Goal: Transaction & Acquisition: Purchase product/service

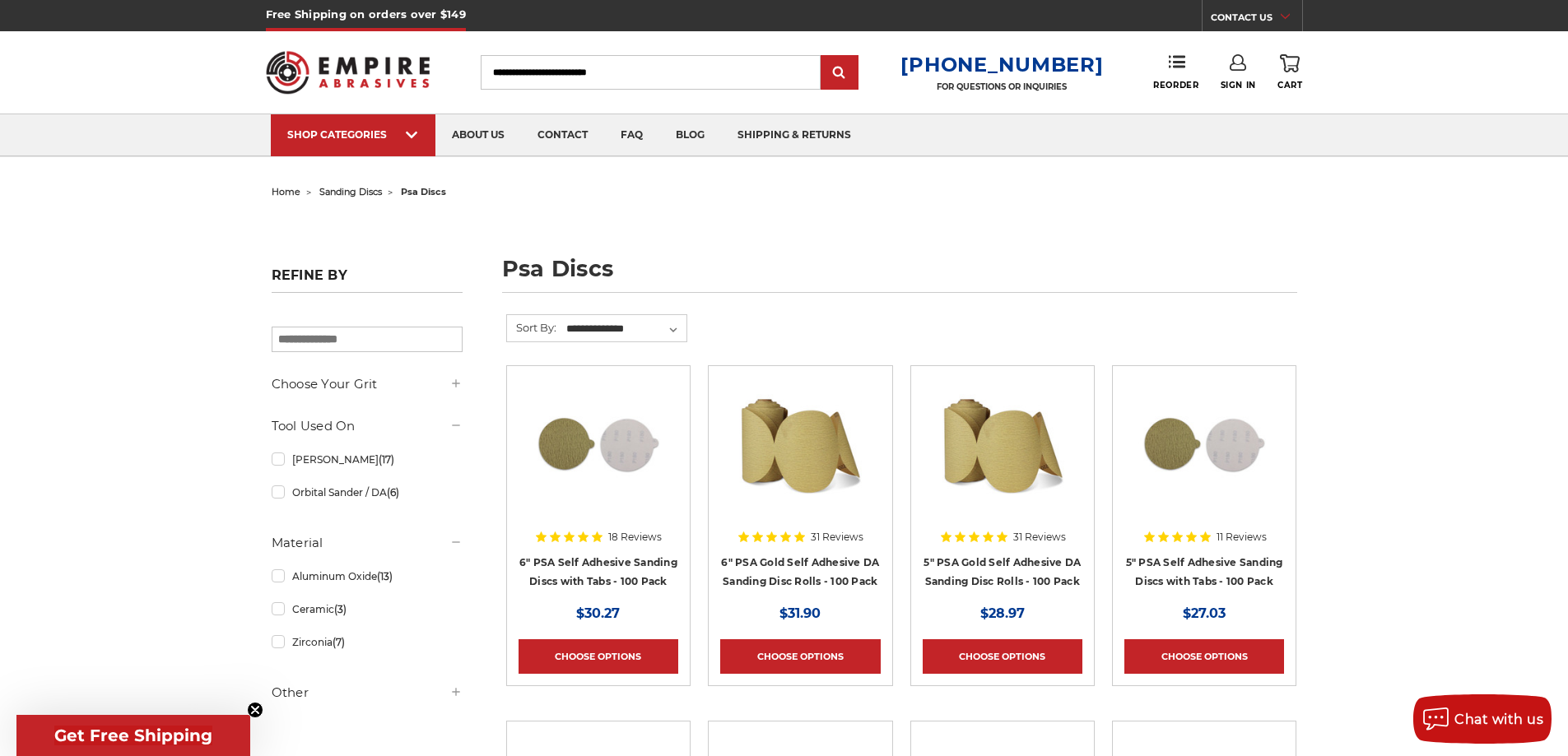
click at [599, 387] on img at bounding box center [598, 443] width 132 height 132
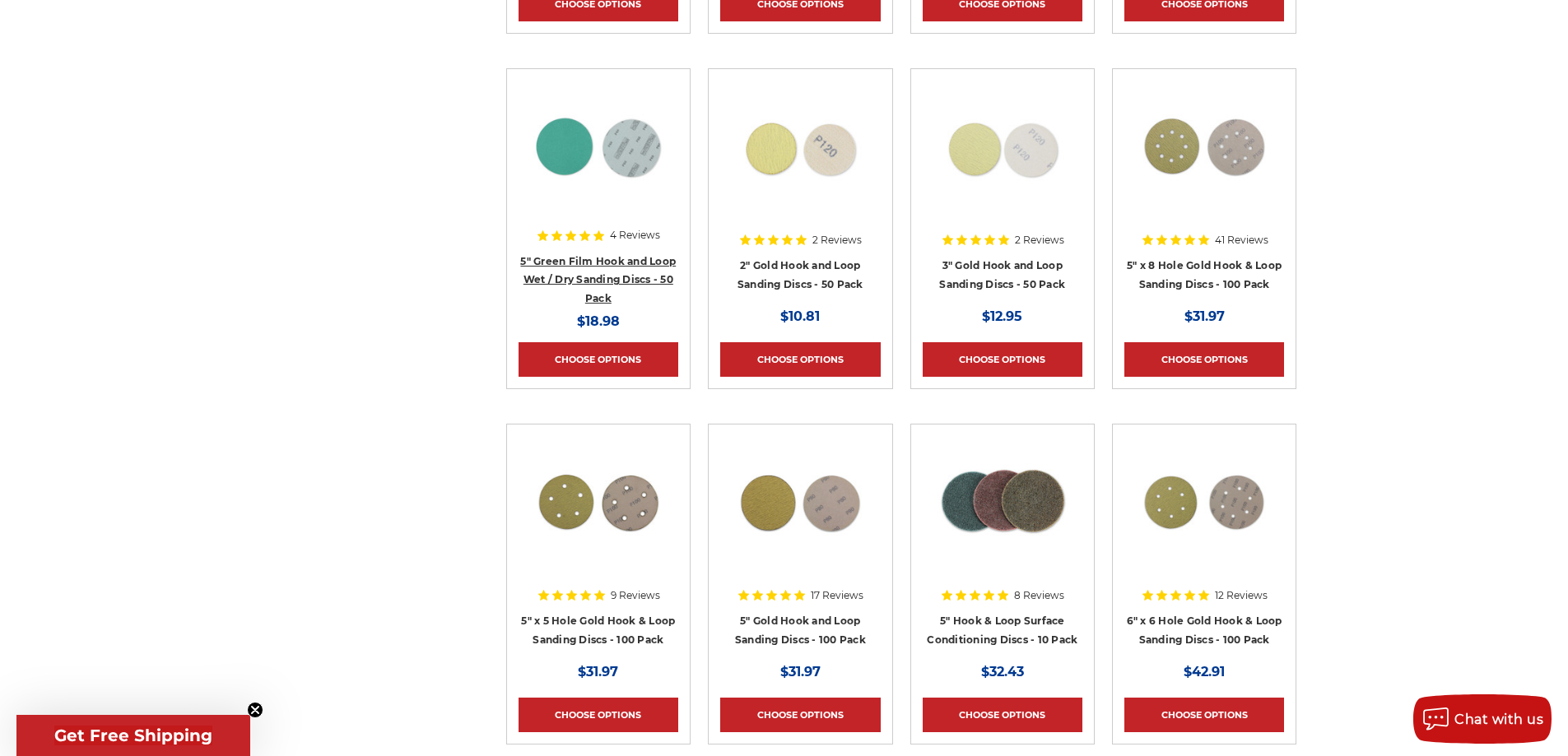
scroll to position [658, 0]
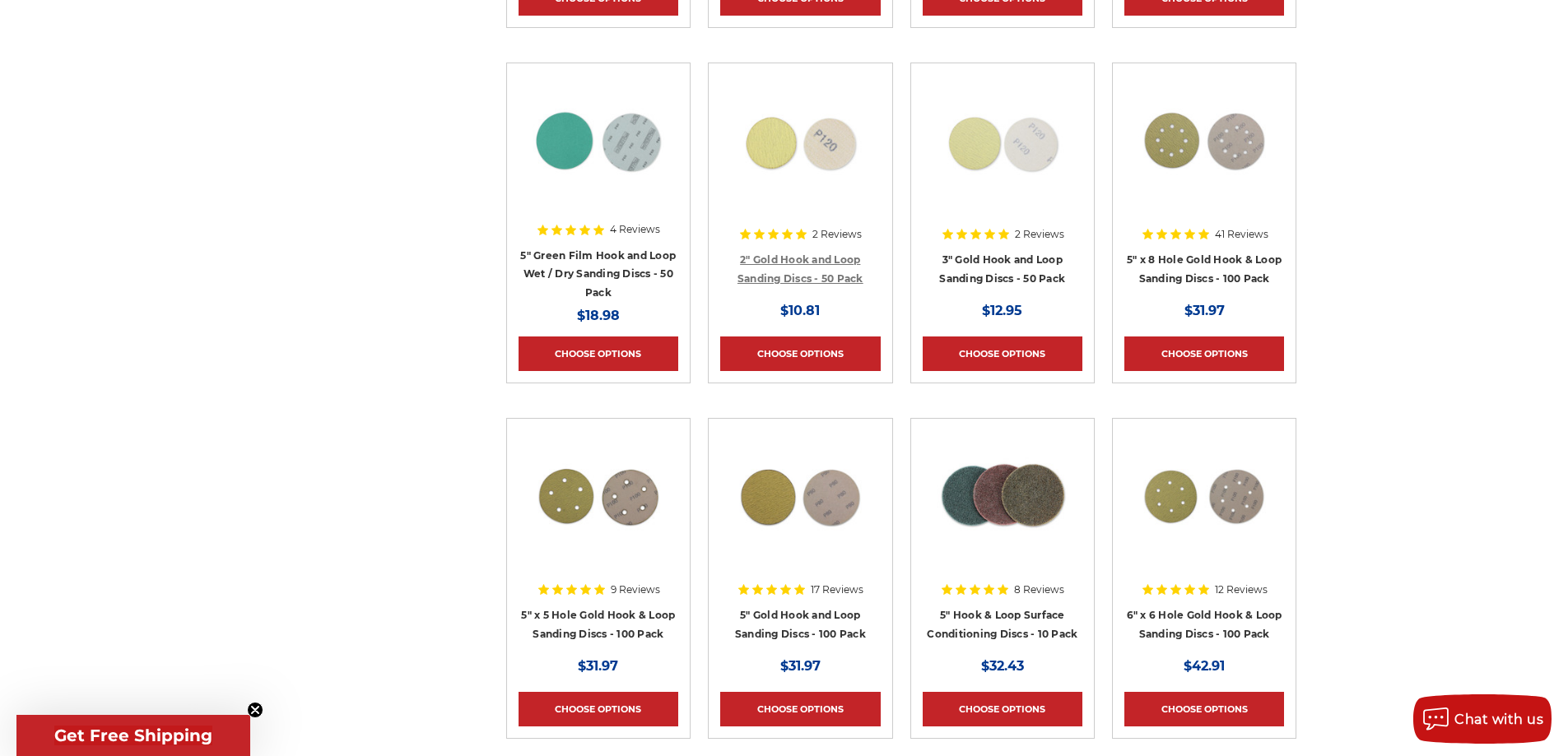
drag, startPoint x: 769, startPoint y: 269, endPoint x: 767, endPoint y: 257, distance: 12.2
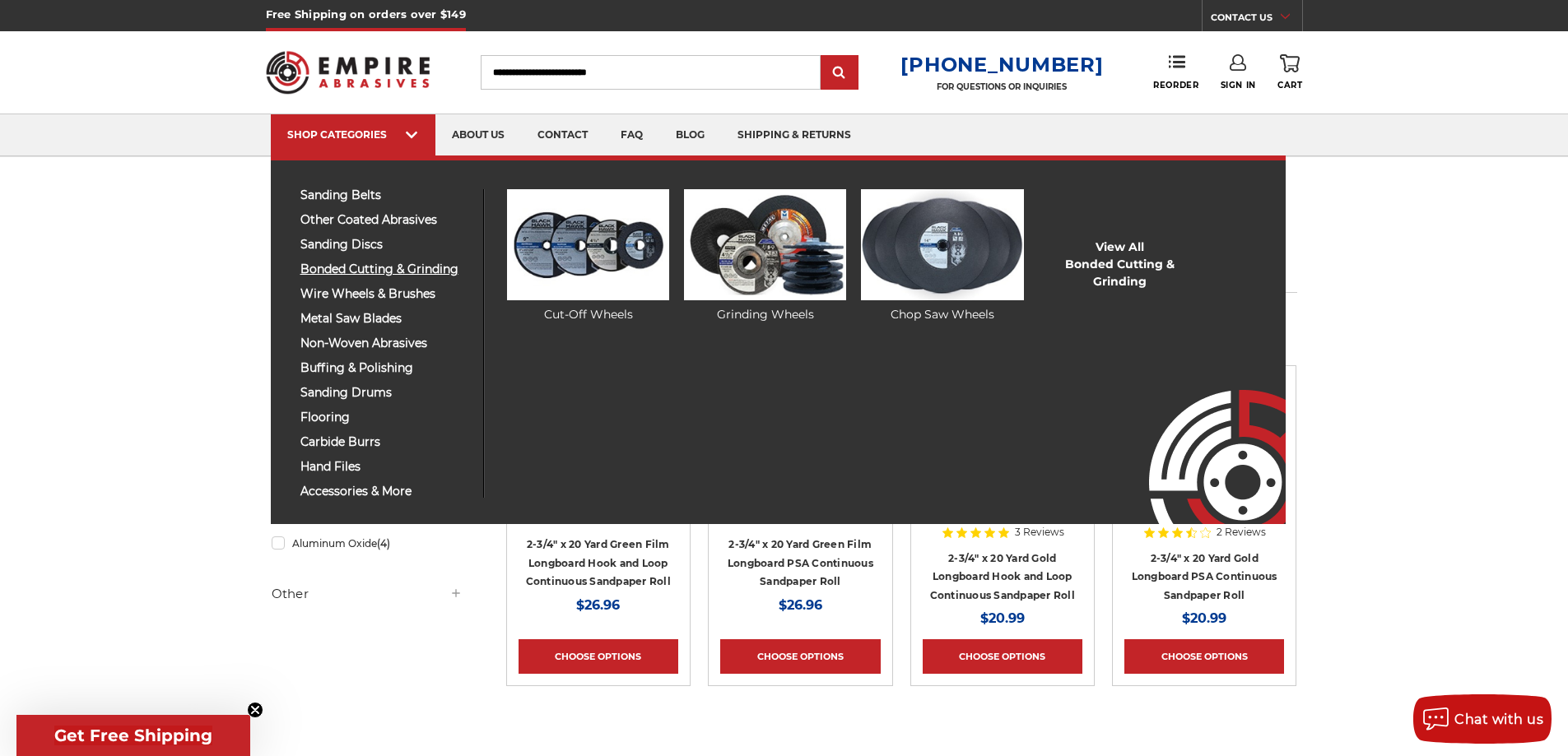
click at [328, 265] on span "bonded cutting & grinding" at bounding box center [386, 269] width 170 height 12
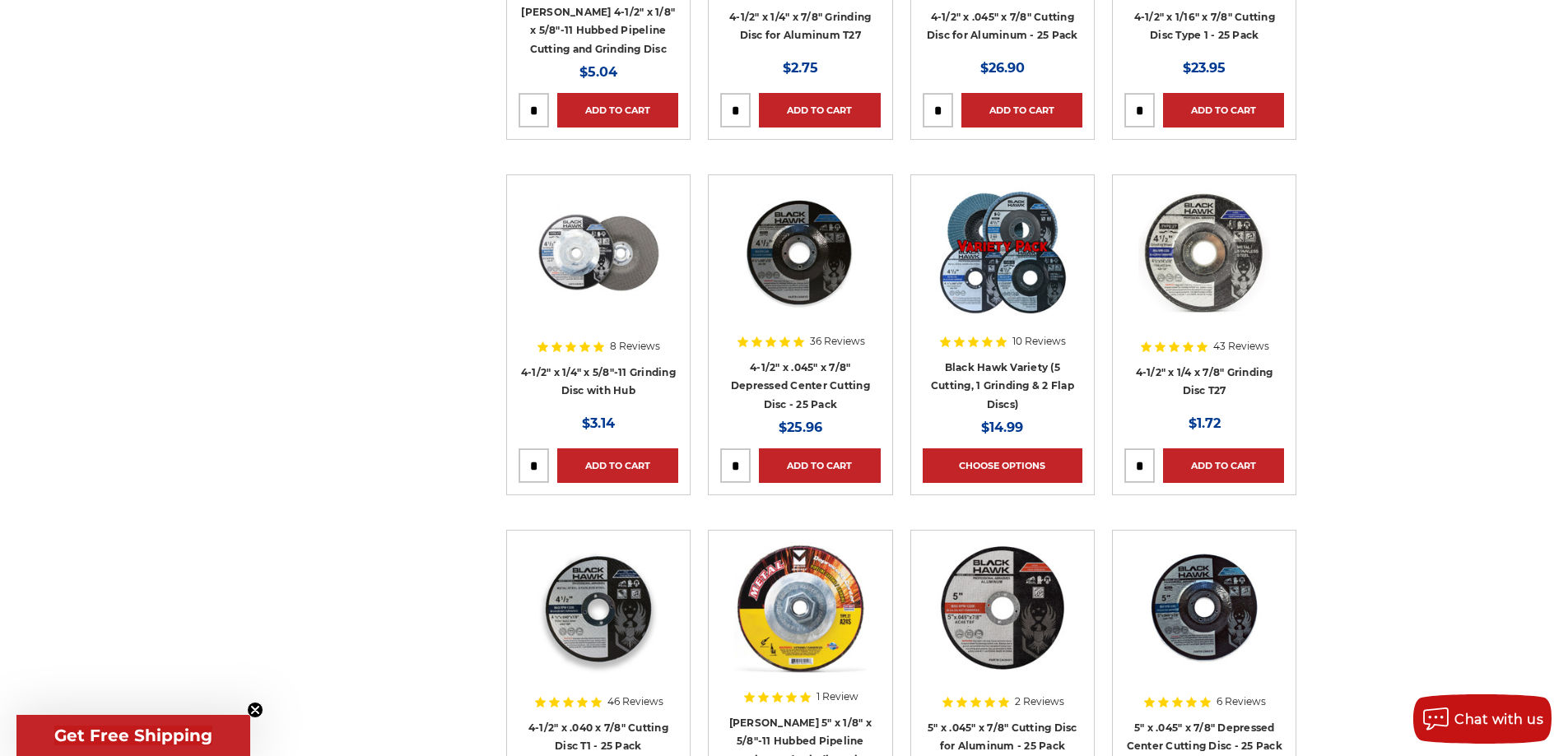
scroll to position [1645, 0]
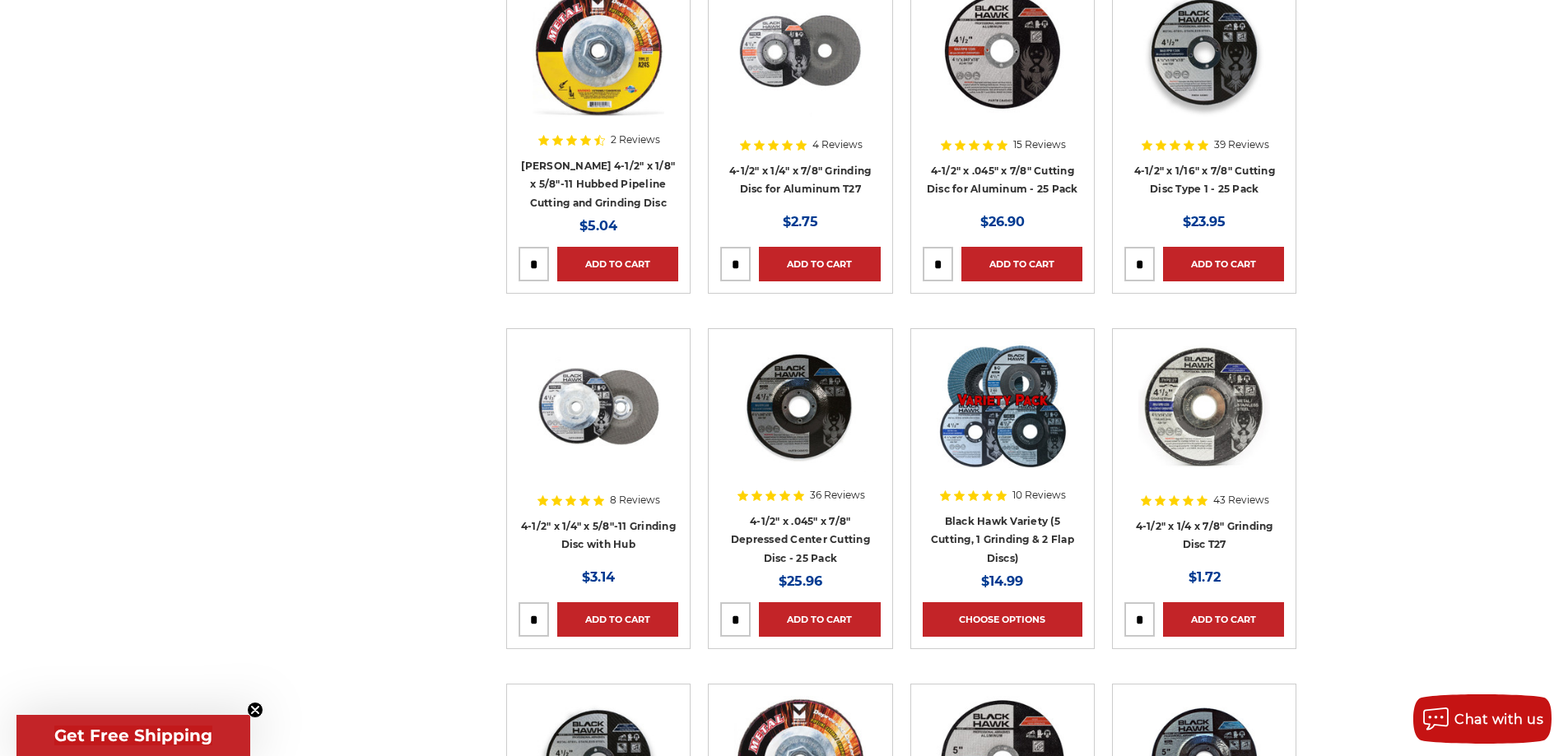
click at [620, 507] on div "8 Reviews" at bounding box center [598, 501] width 124 height 28
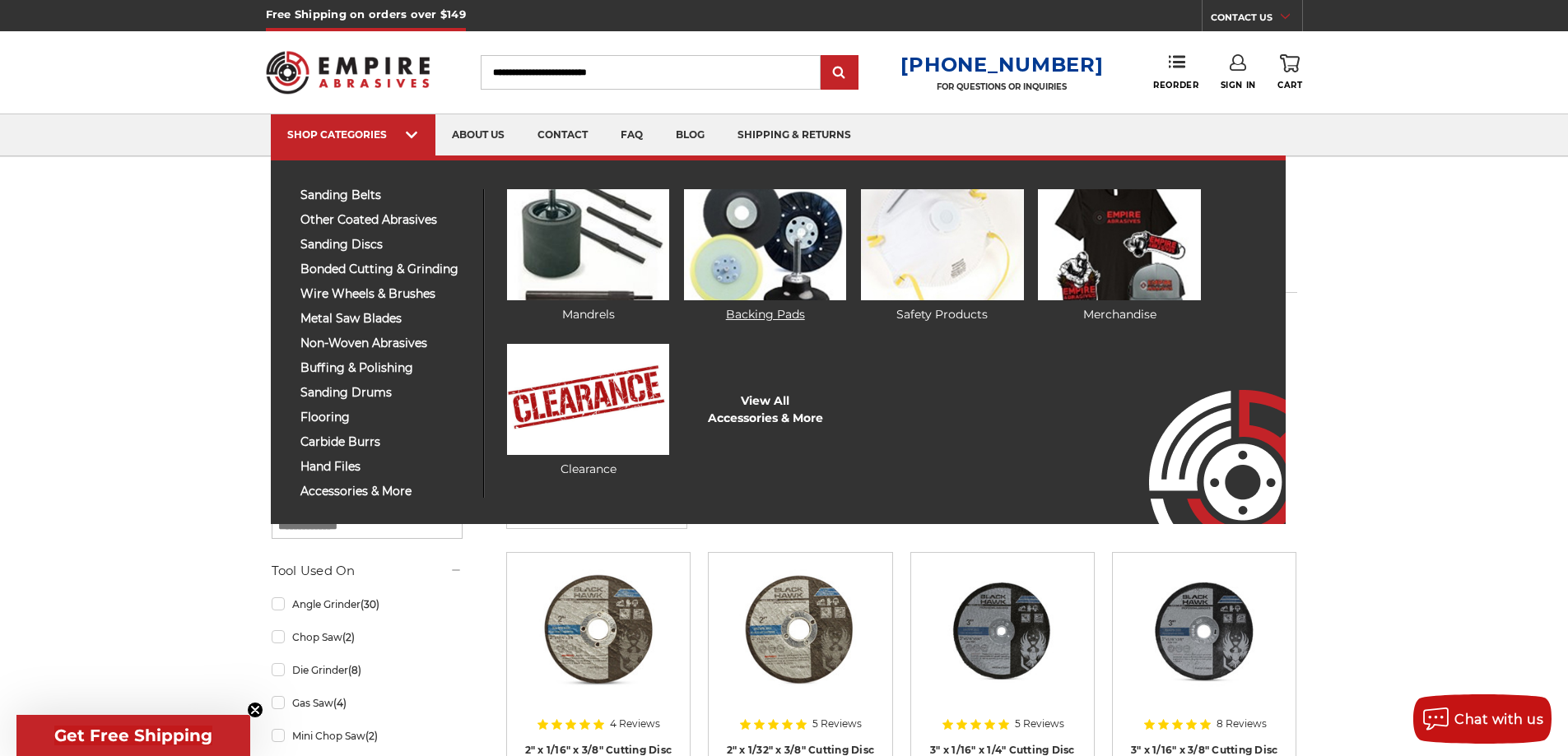
click at [724, 211] on img at bounding box center [765, 244] width 162 height 111
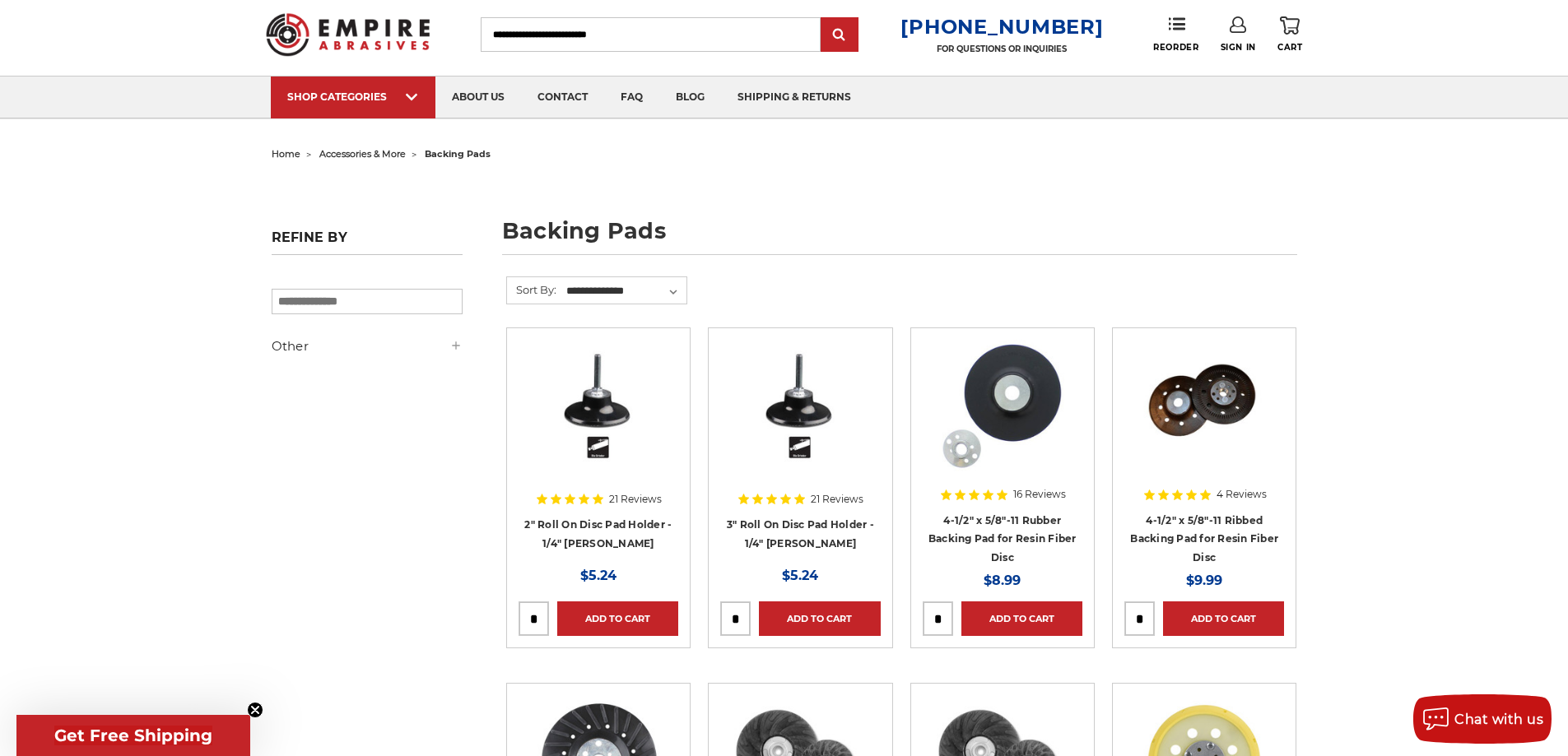
scroll to position [27, 0]
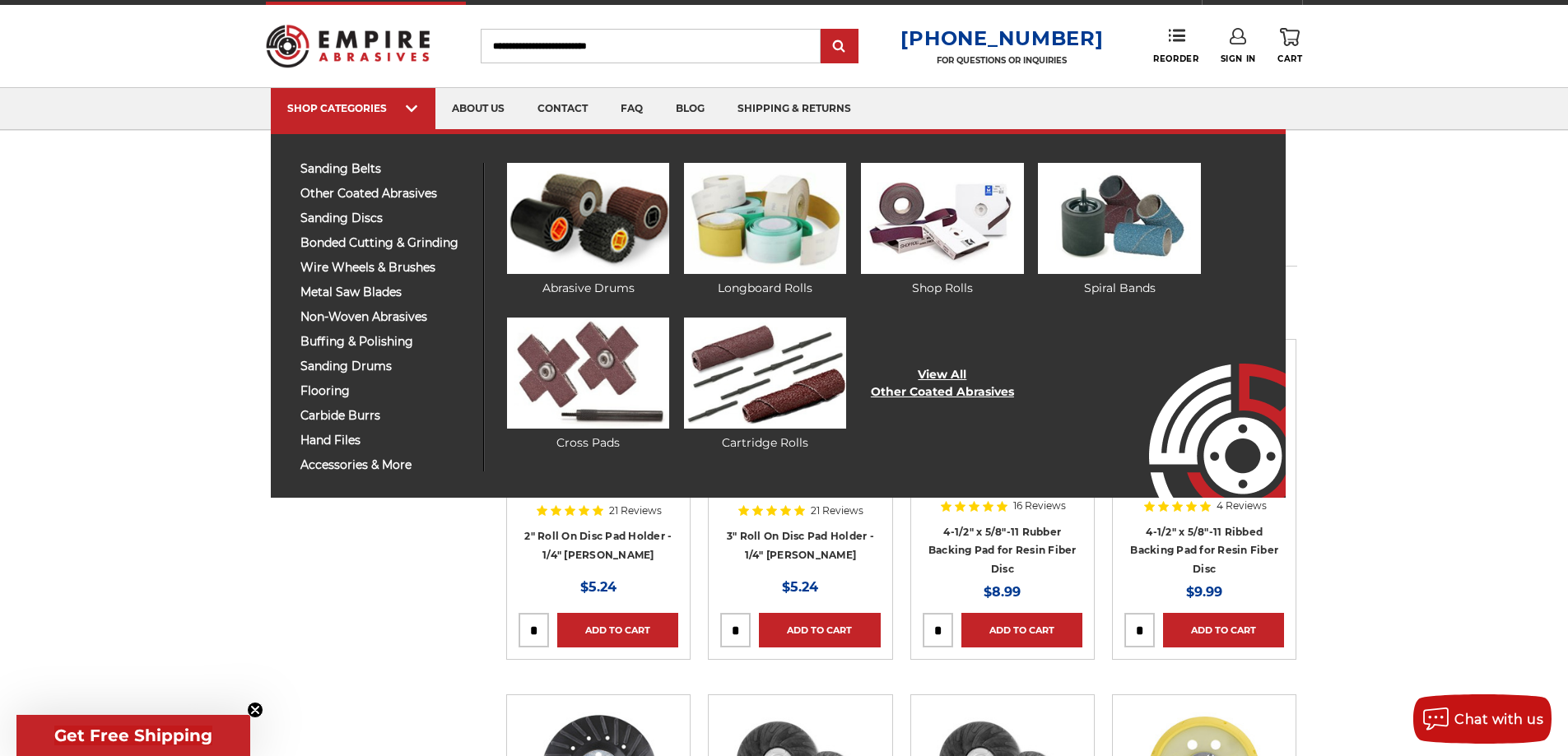
click at [927, 370] on link "View All Other Coated Abrasives" at bounding box center [942, 384] width 143 height 34
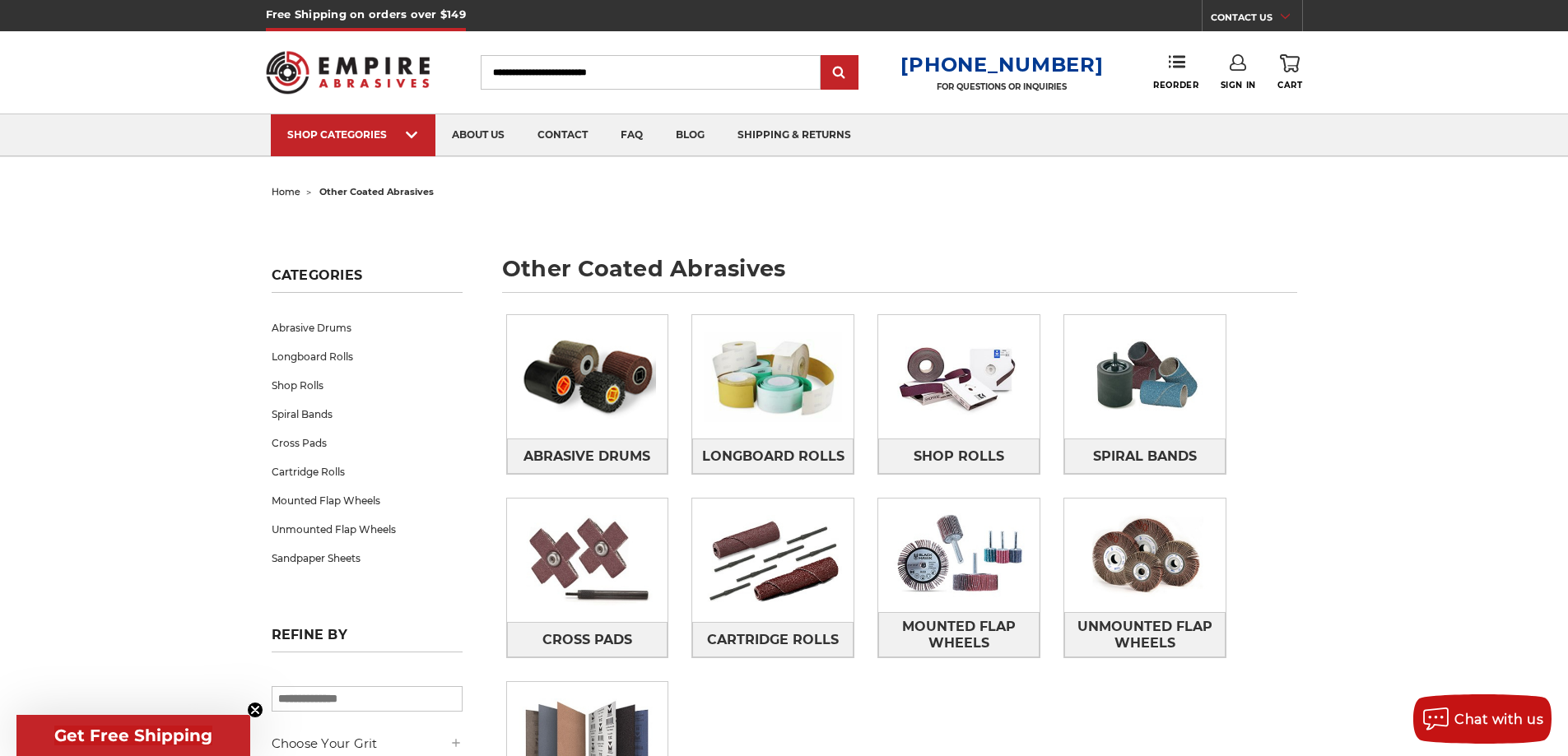
click at [621, 85] on input "Search" at bounding box center [651, 72] width 340 height 34
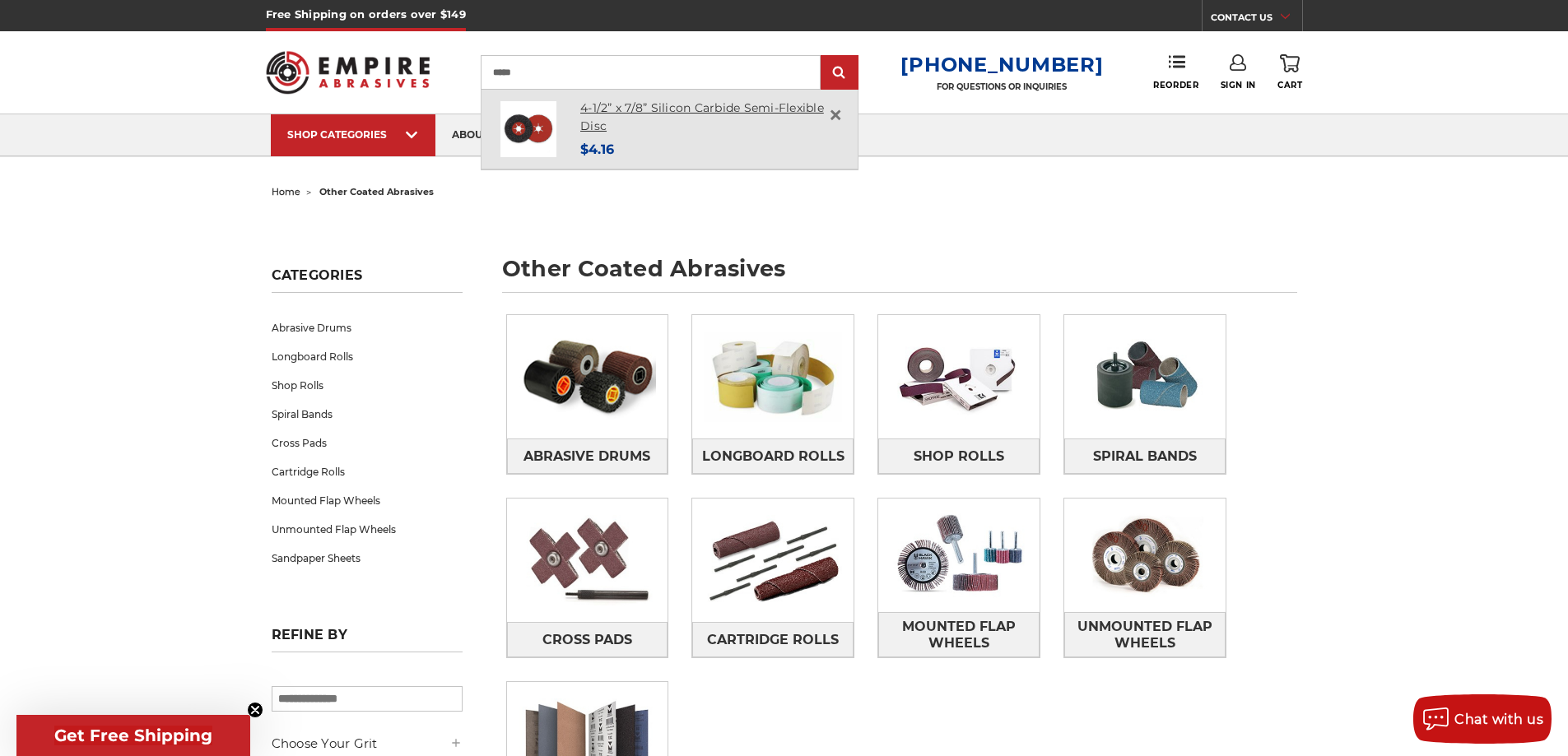
type input "*****"
click at [633, 114] on link "4-1/2” x 7/8” Silicon Carbide Semi-Flexible Disc" at bounding box center [701, 117] width 244 height 34
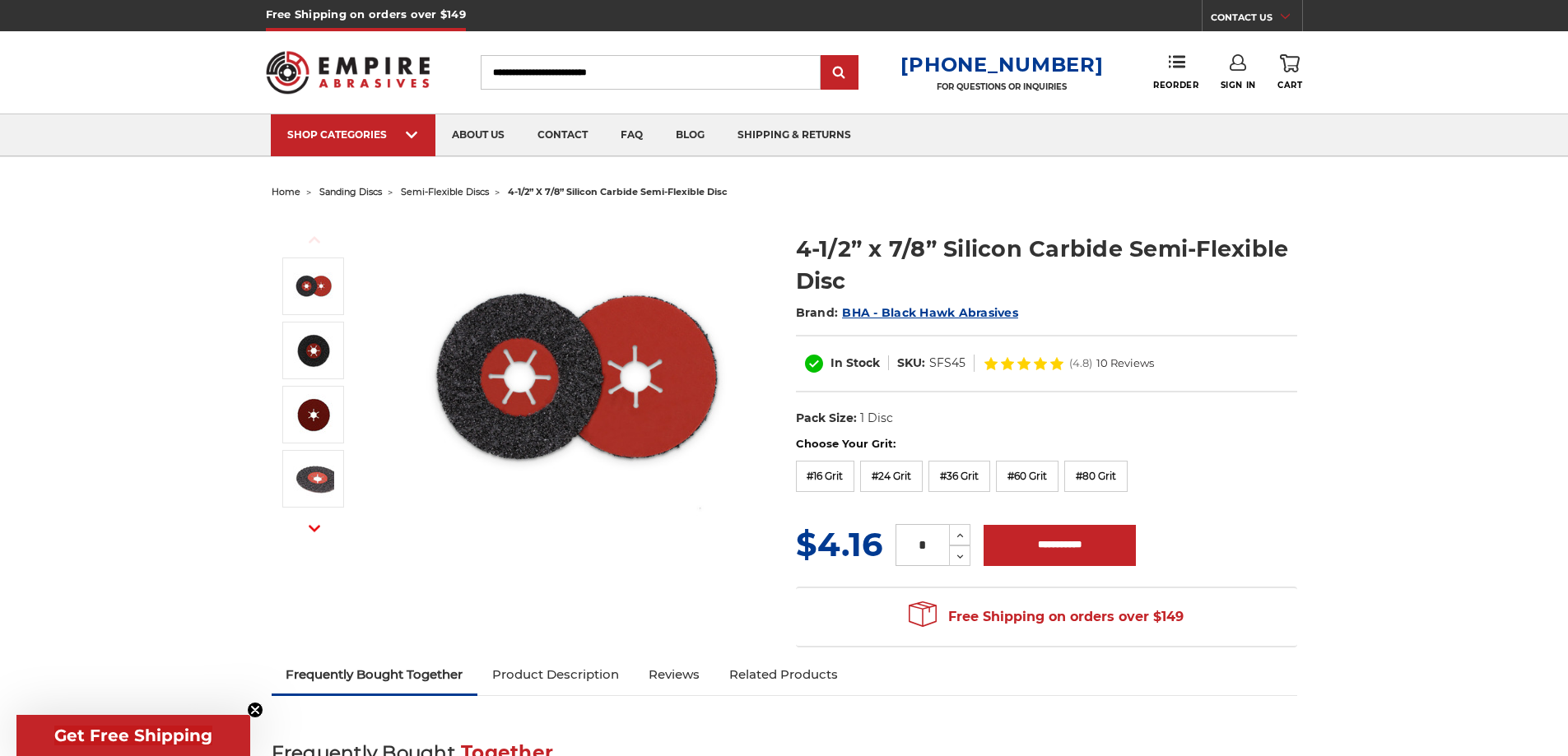
click at [432, 188] on span "semi-flexible discs" at bounding box center [445, 191] width 88 height 11
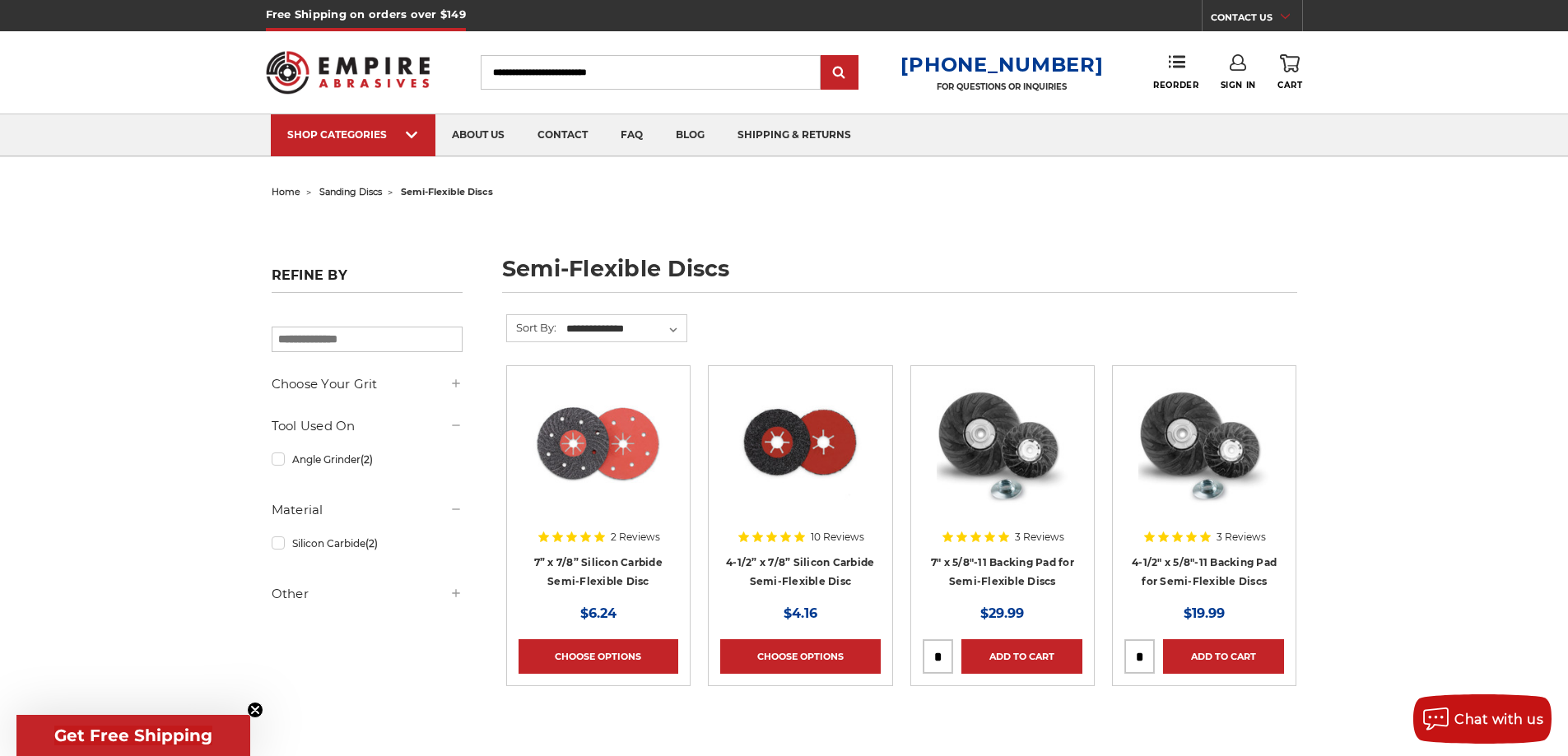
click at [132, 390] on div "home sanding discs semi-flexible discs semi-flexible discs Refine by × Browse b…" at bounding box center [784, 699] width 1568 height 1039
click at [270, 459] on aside "Refine by × Browse by Choose Your Grit, Grit & more Hide Filters Show Filters C…" at bounding box center [367, 444] width 208 height 371
click at [274, 459] on link "Angle Grinder (2)" at bounding box center [367, 458] width 191 height 28
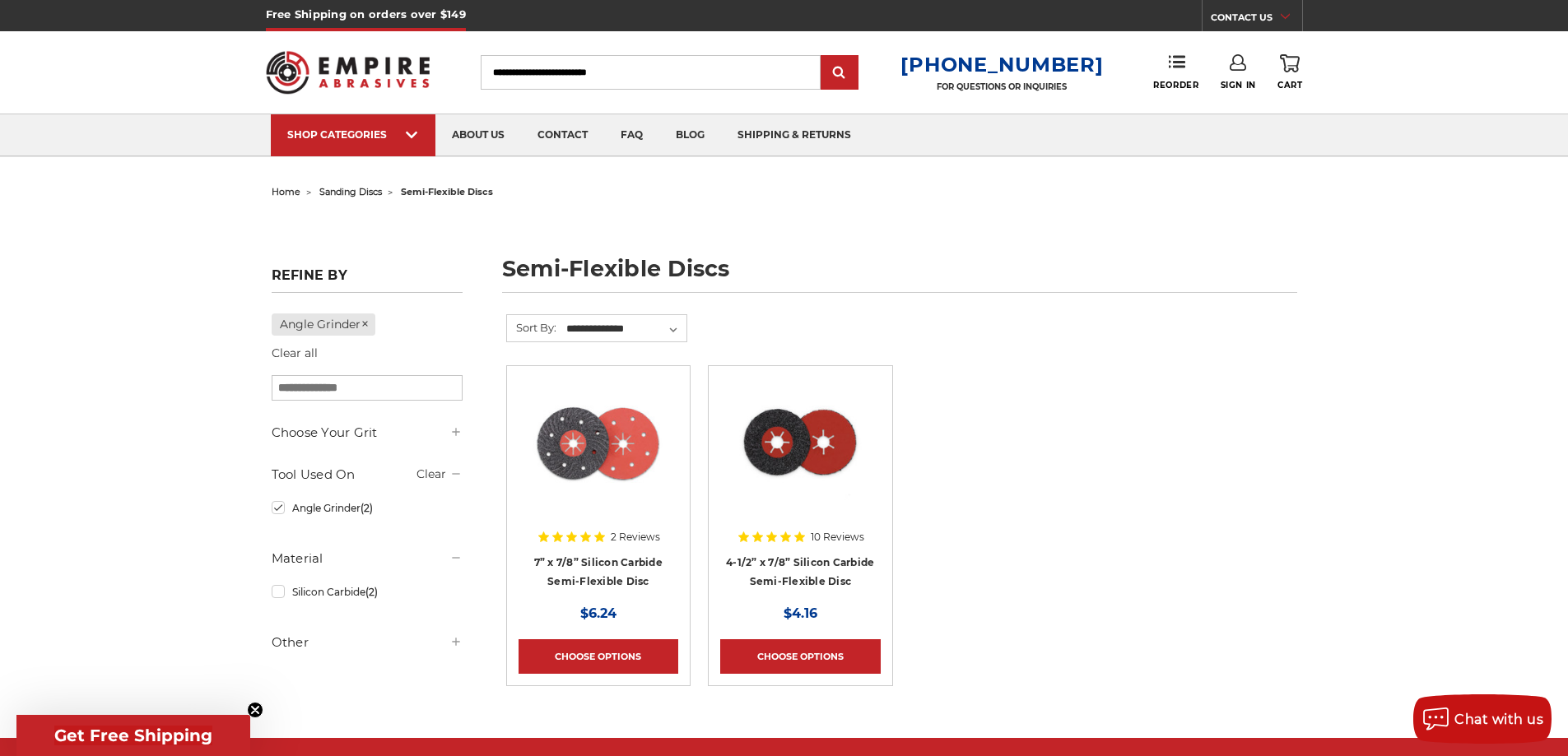
click at [831, 378] on img at bounding box center [799, 443] width 132 height 132
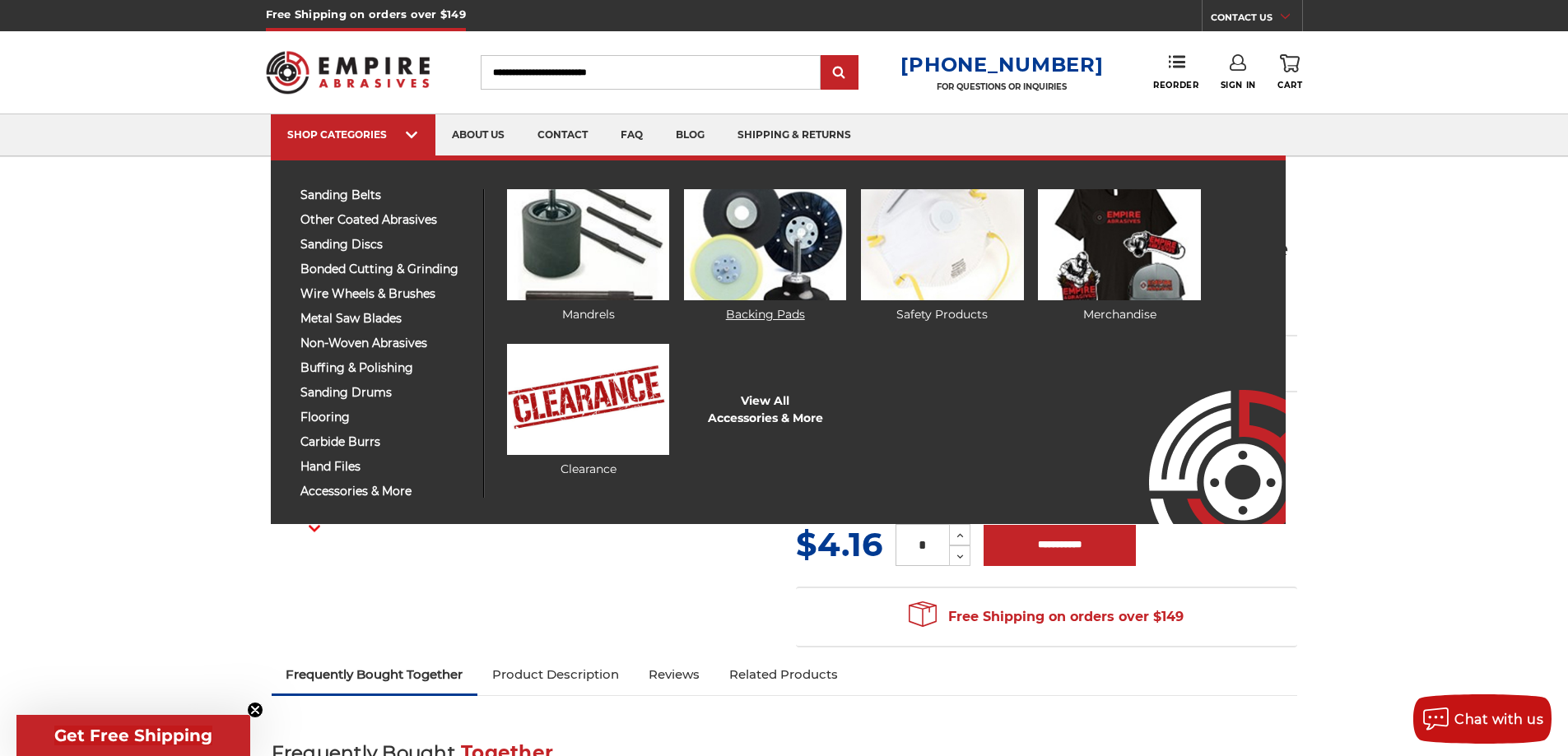
click at [747, 253] on img at bounding box center [765, 244] width 162 height 111
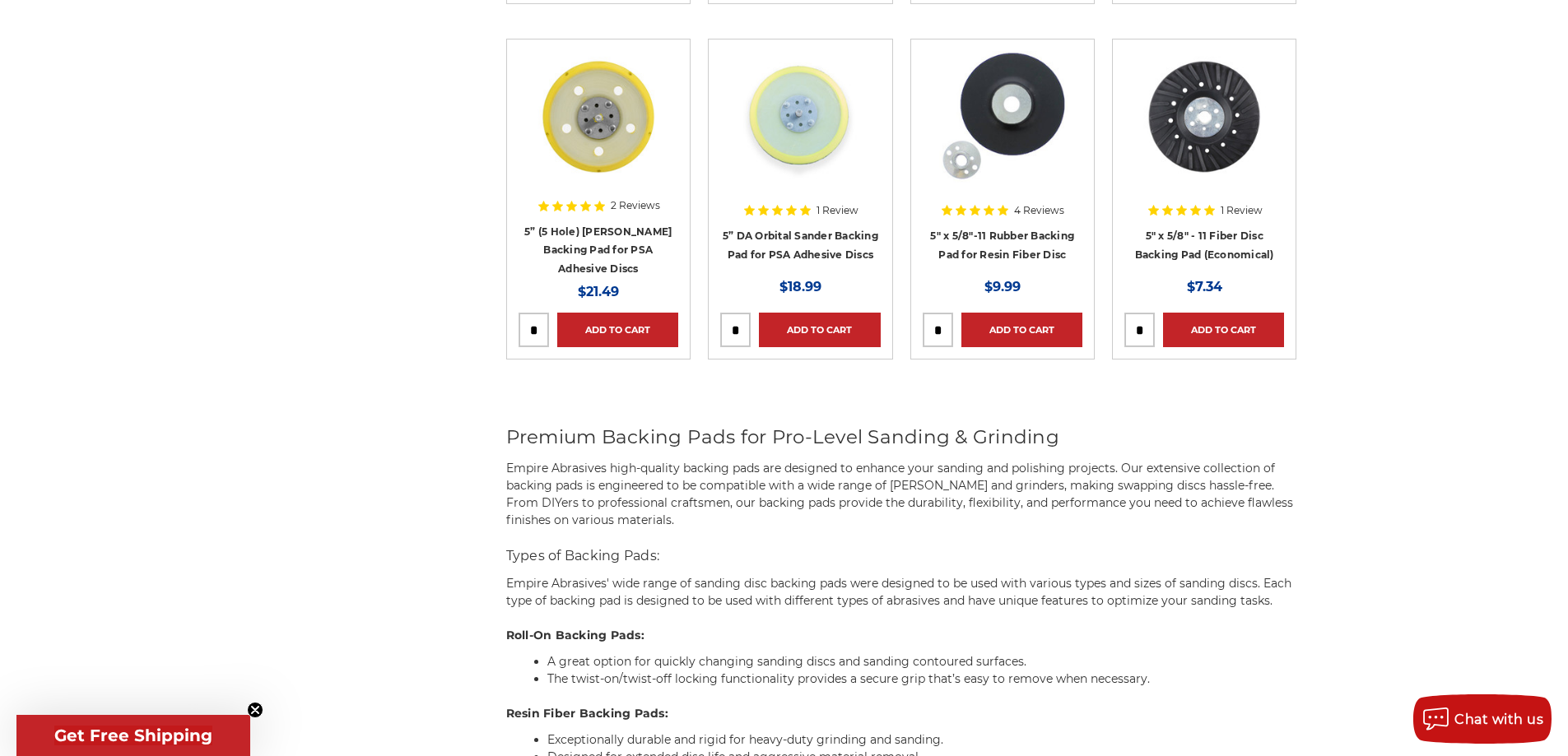
scroll to position [987, 0]
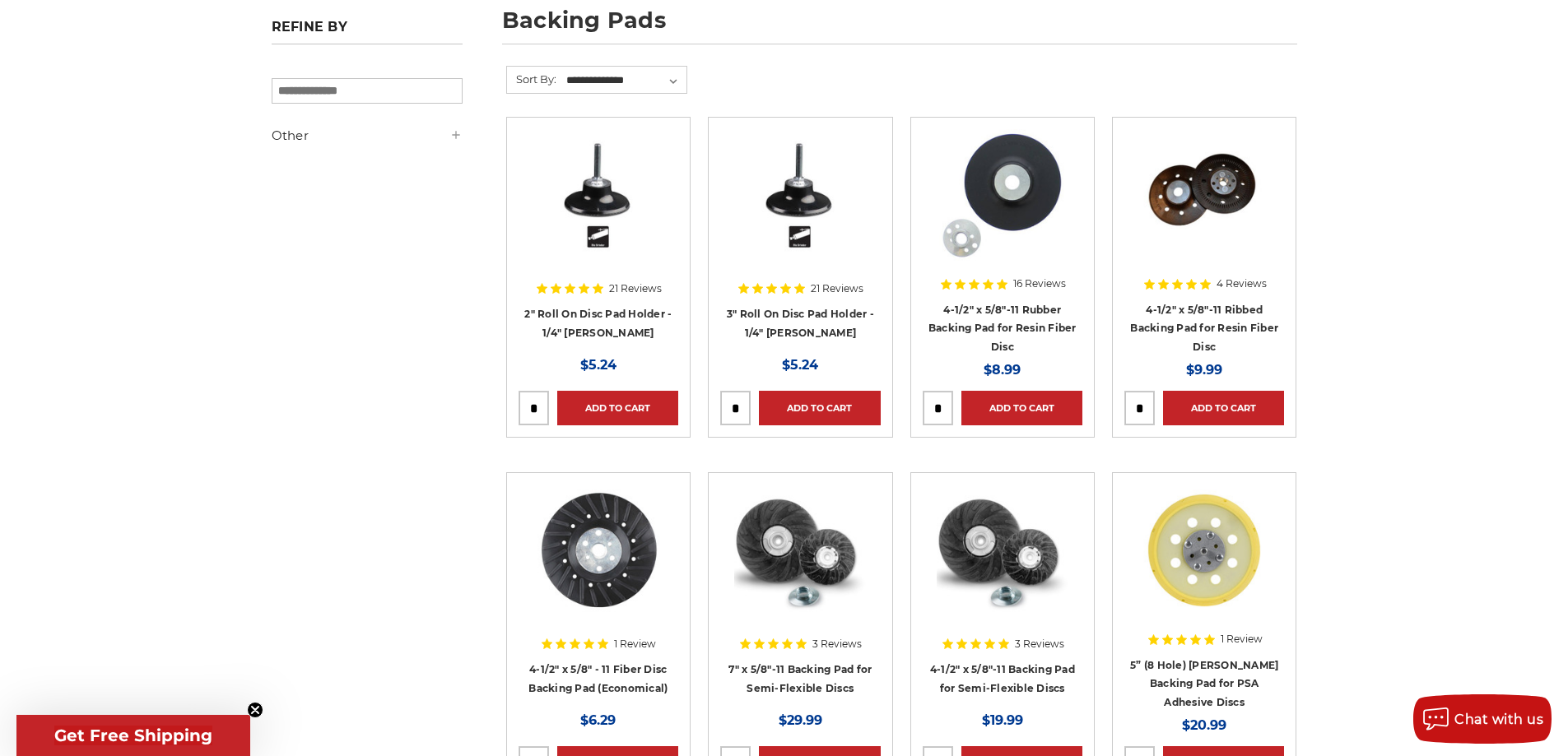
scroll to position [22, 0]
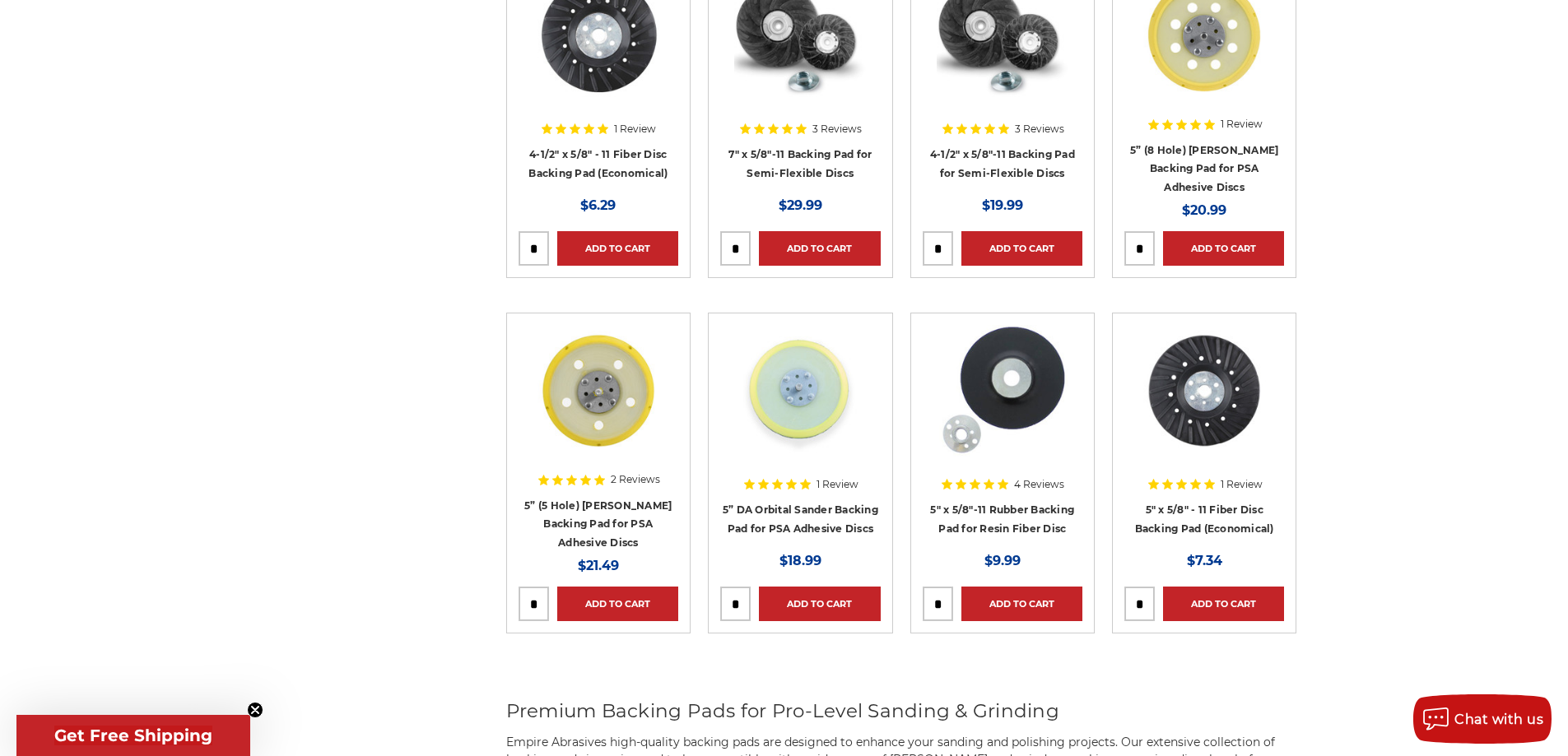
scroll to position [905, 0]
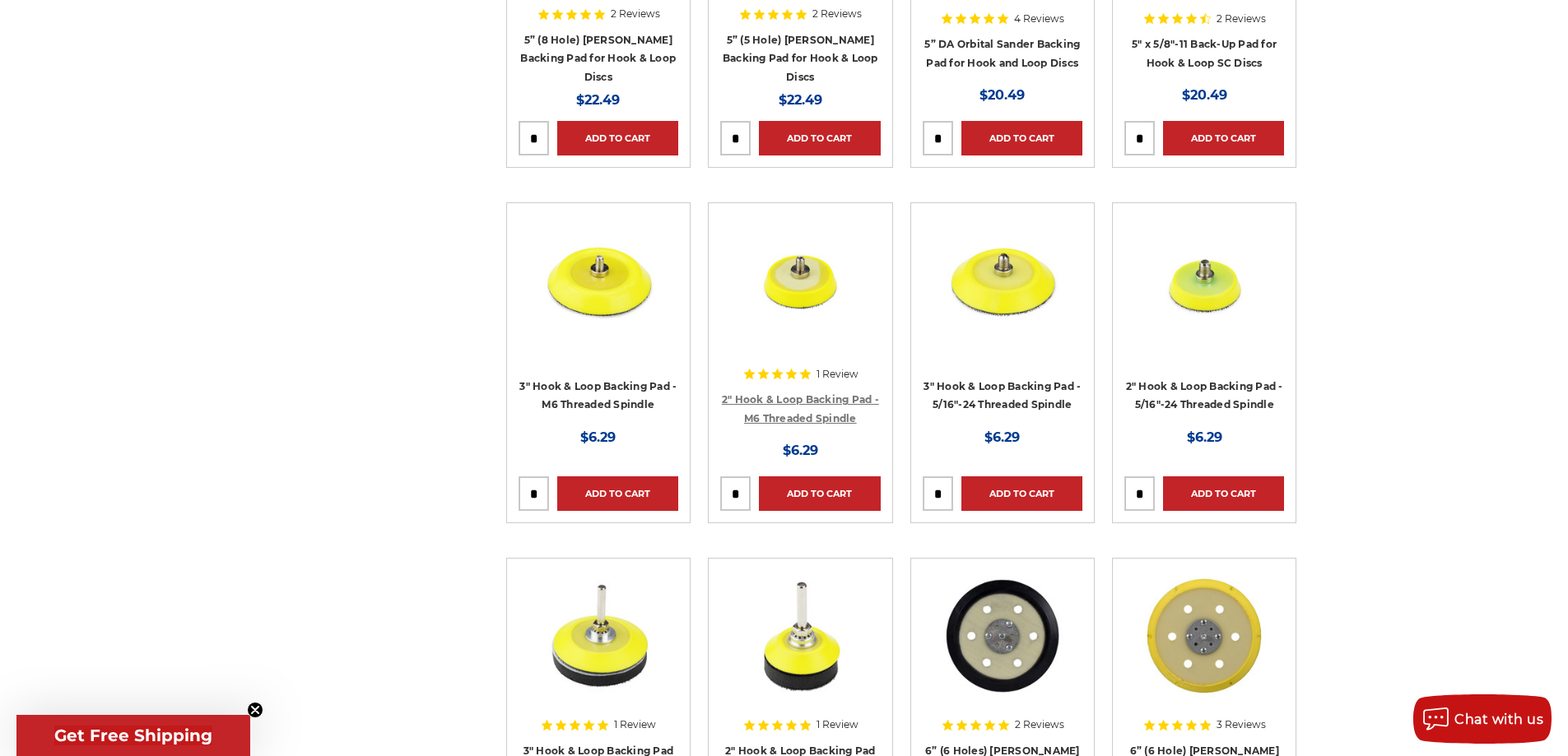
scroll to position [1728, 0]
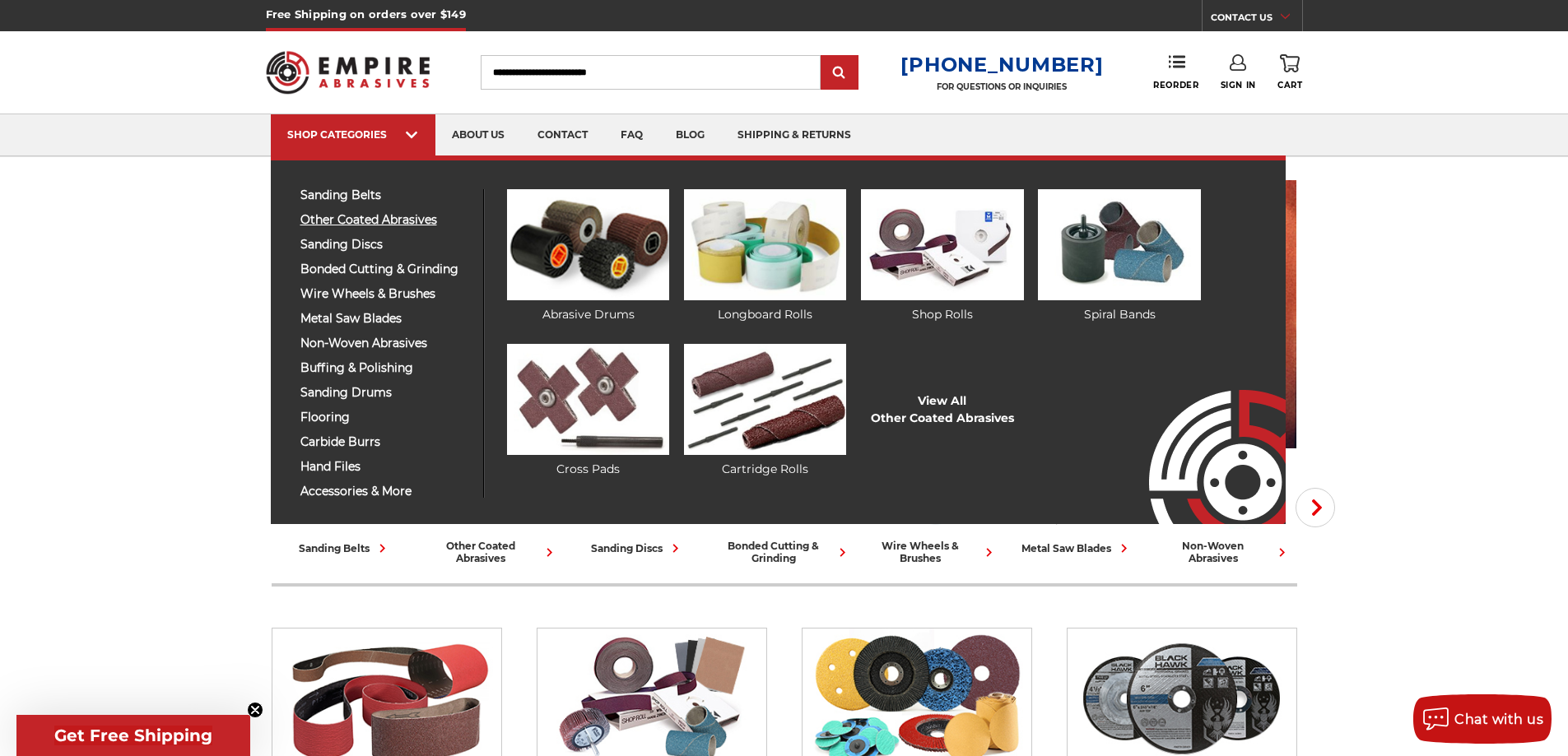
click at [361, 218] on span "other coated abrasives" at bounding box center [386, 220] width 170 height 12
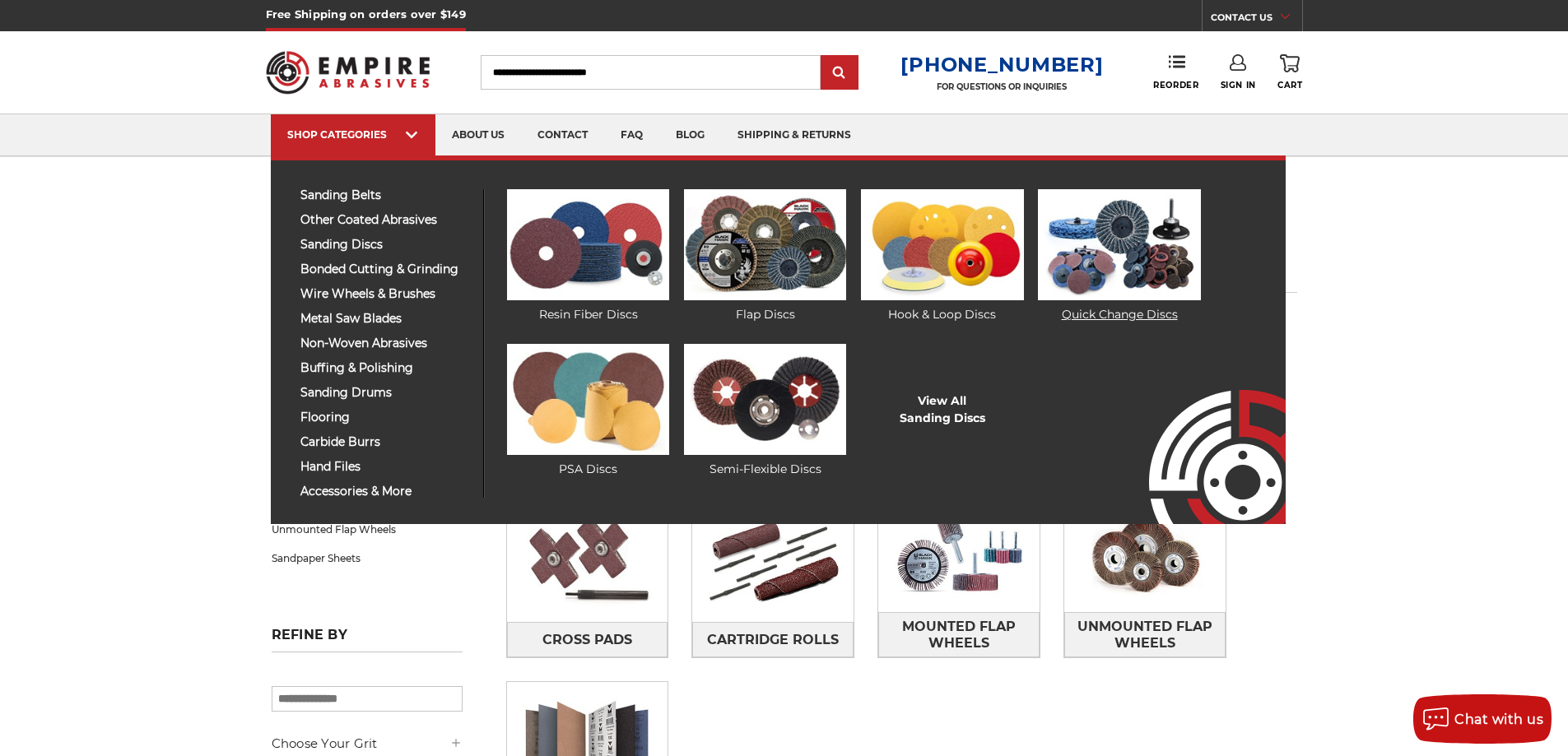
click at [1075, 233] on img at bounding box center [1119, 244] width 162 height 111
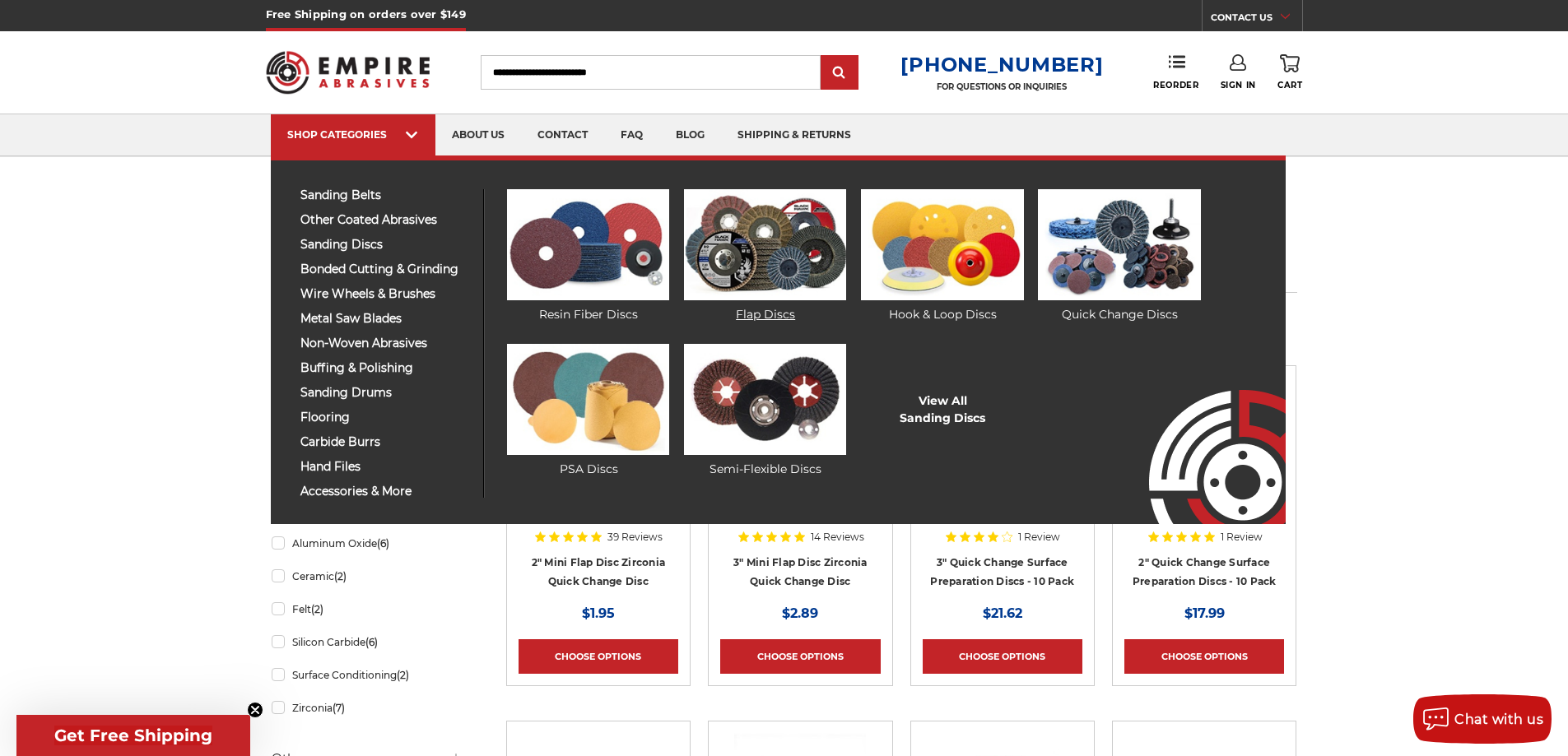
click at [802, 250] on img at bounding box center [765, 244] width 162 height 111
click at [991, 212] on img at bounding box center [941, 244] width 162 height 111
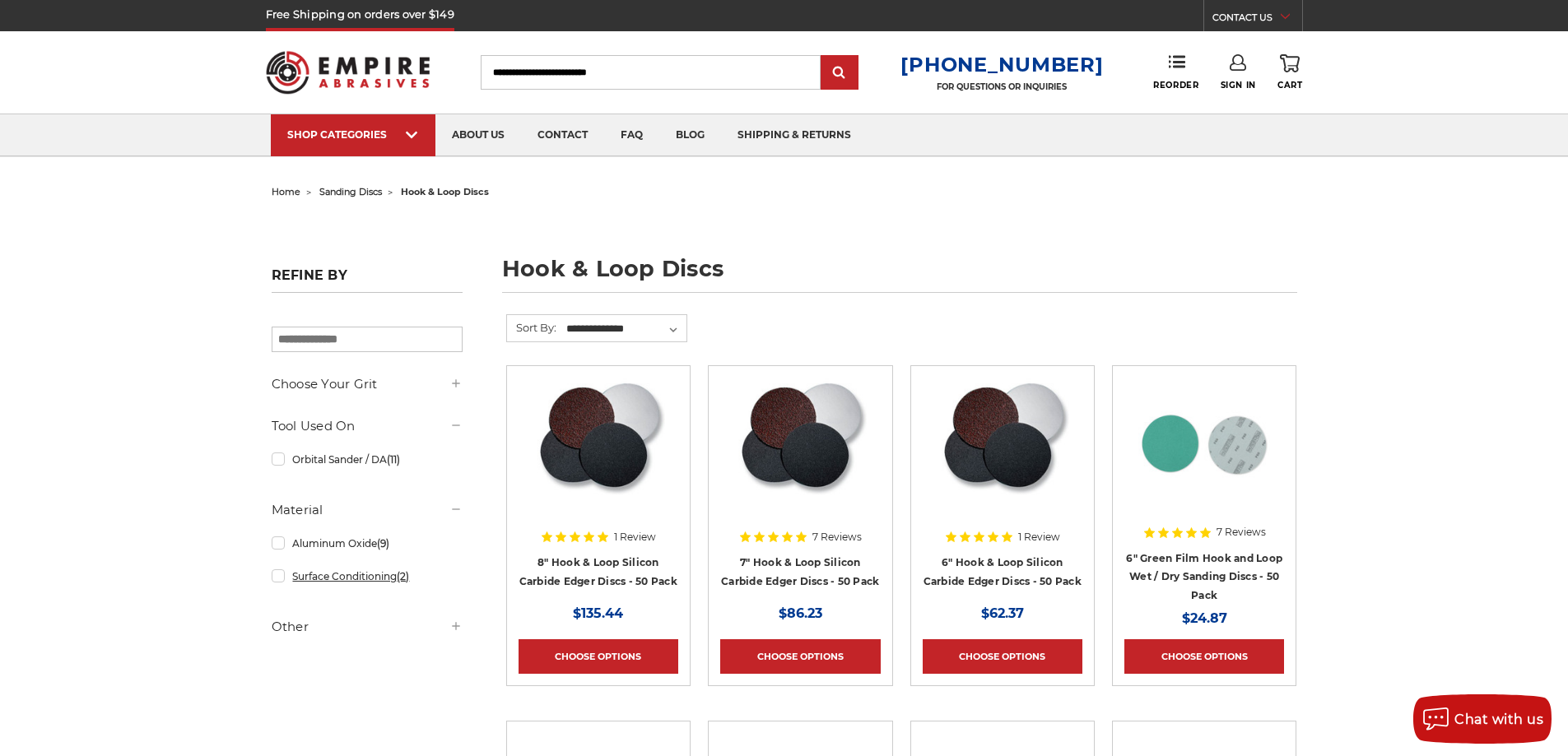
click at [278, 584] on link "Surface Conditioning (2)" at bounding box center [367, 575] width 191 height 28
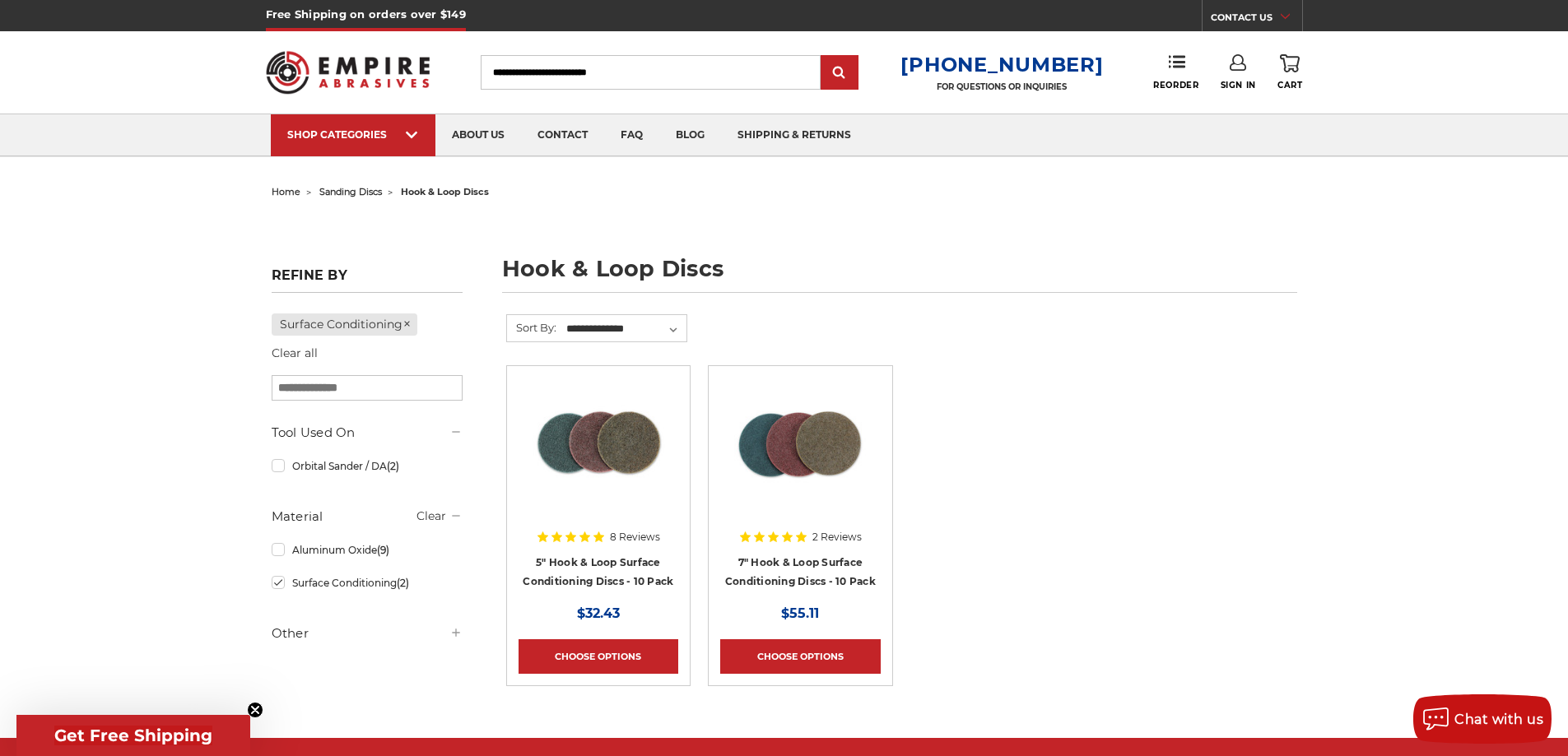
click at [665, 87] on input "Search" at bounding box center [651, 72] width 340 height 34
type input "**********"
click at [823, 57] on input "submit" at bounding box center [839, 73] width 33 height 33
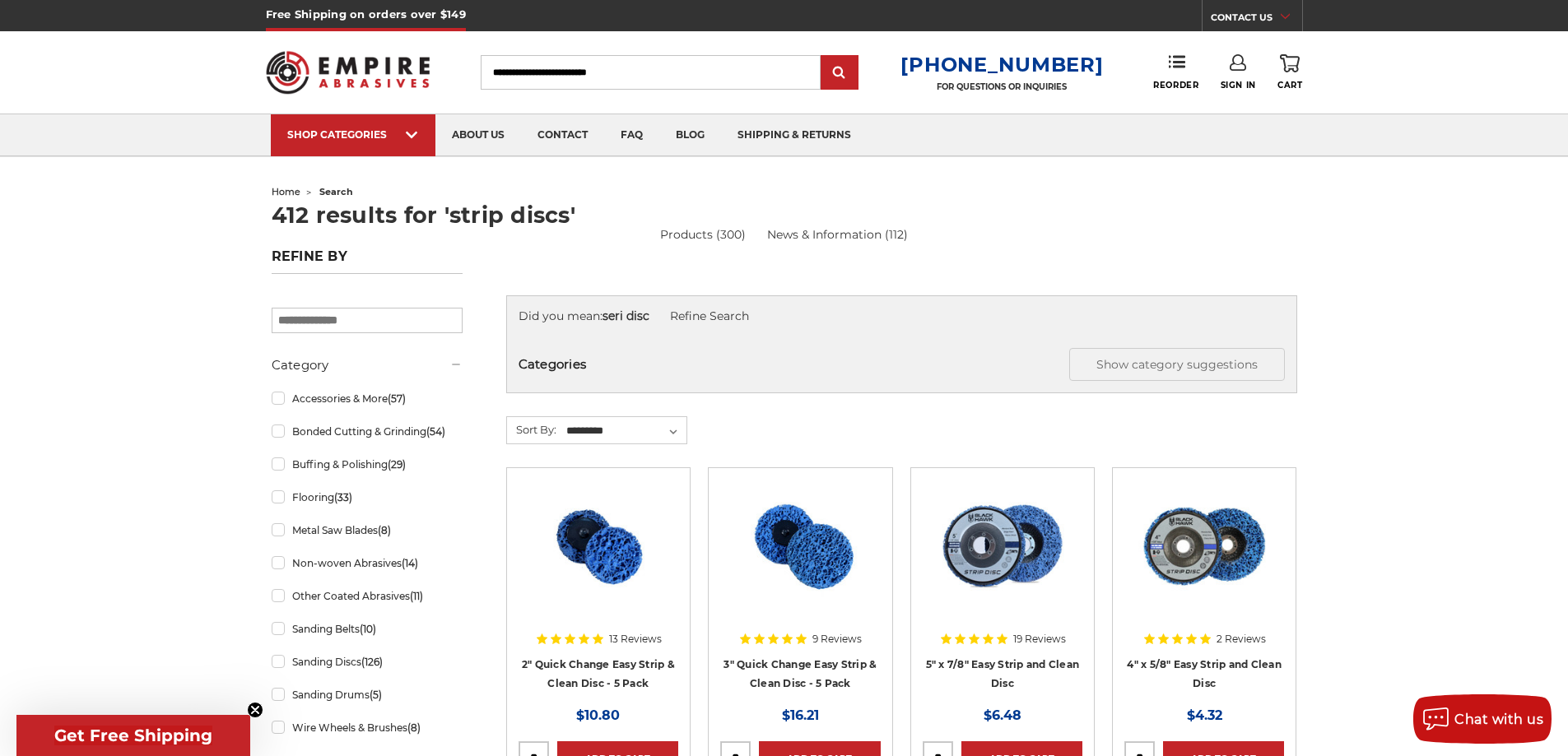
click at [1013, 501] on img at bounding box center [1002, 545] width 132 height 132
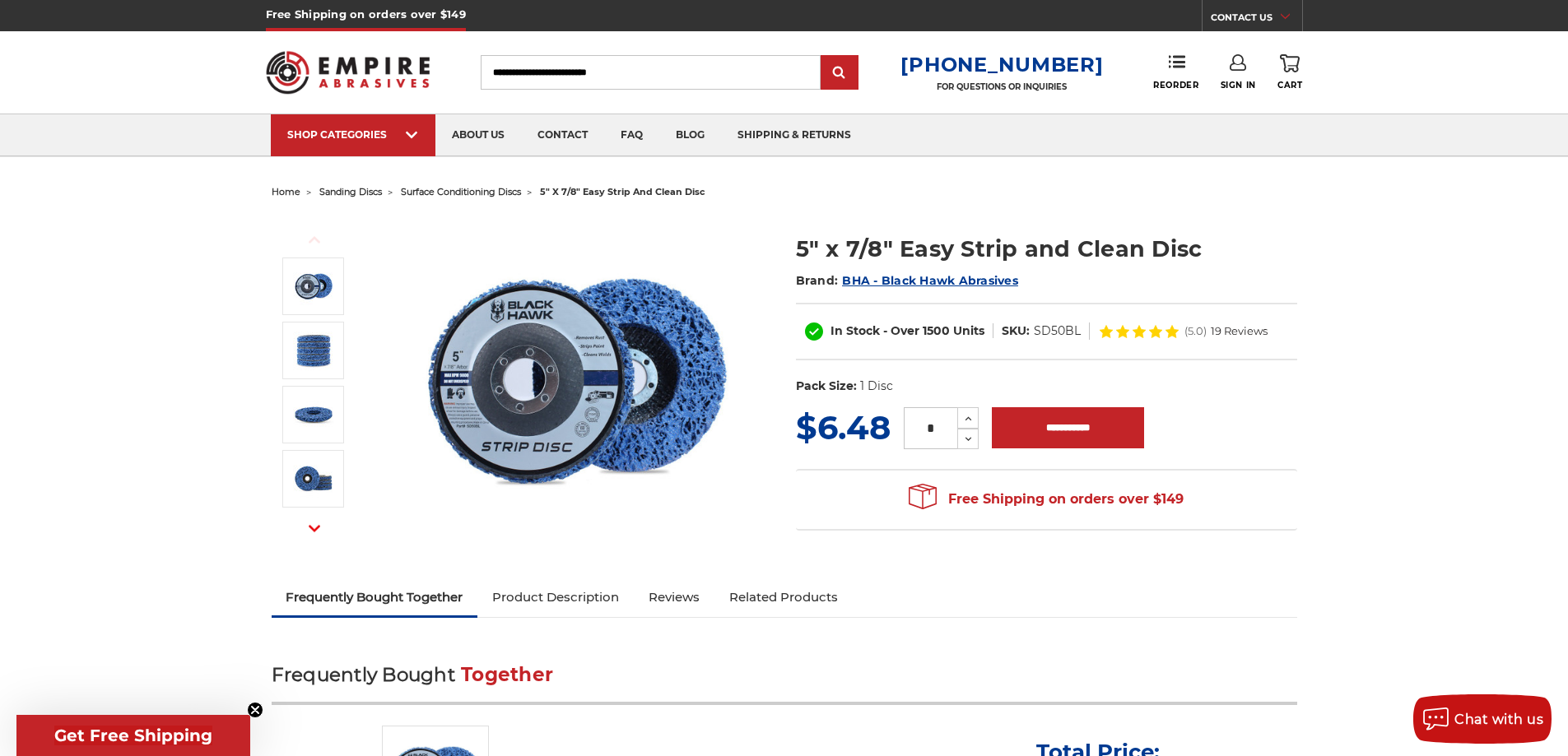
click at [441, 187] on span "surface conditioning discs" at bounding box center [461, 191] width 120 height 11
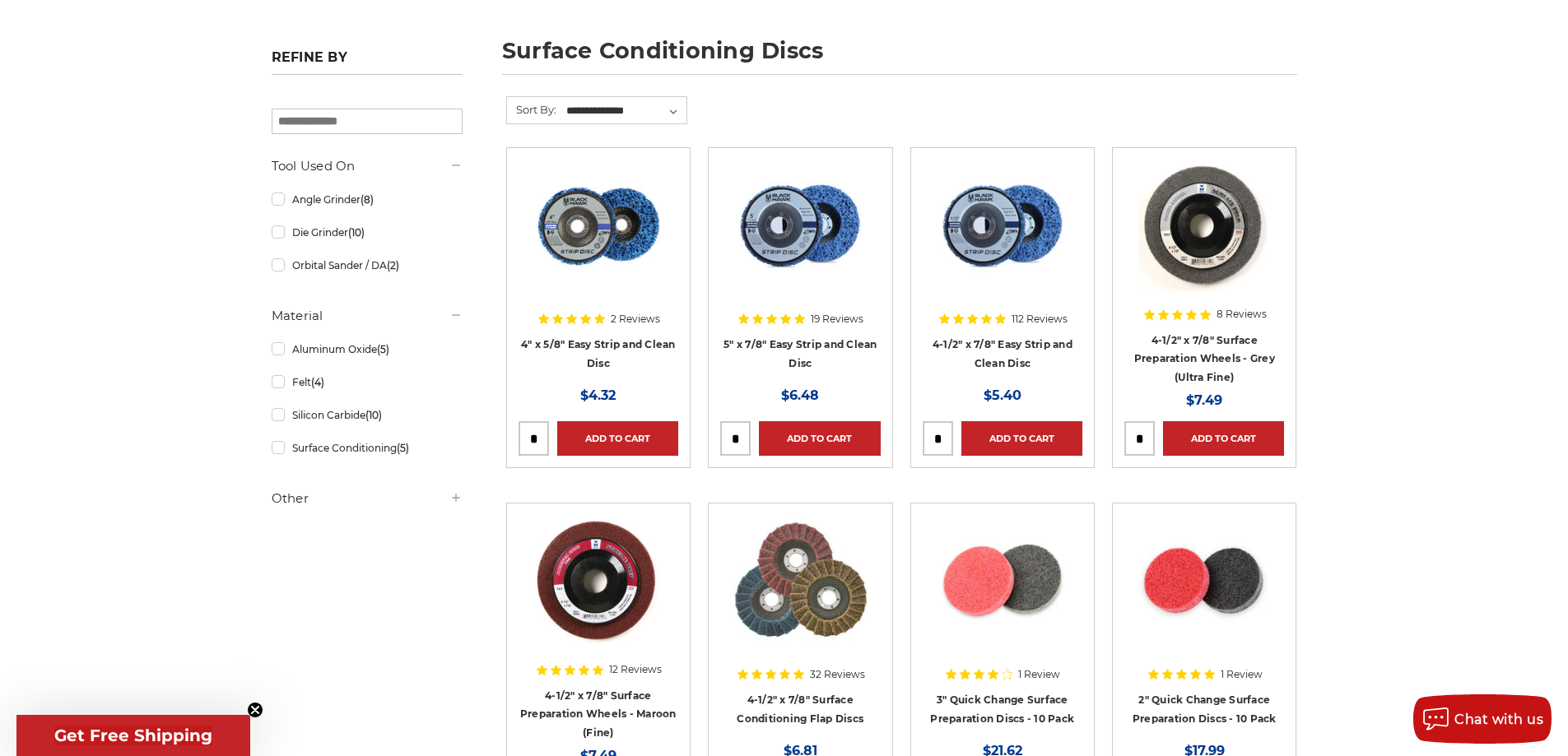
scroll to position [247, 0]
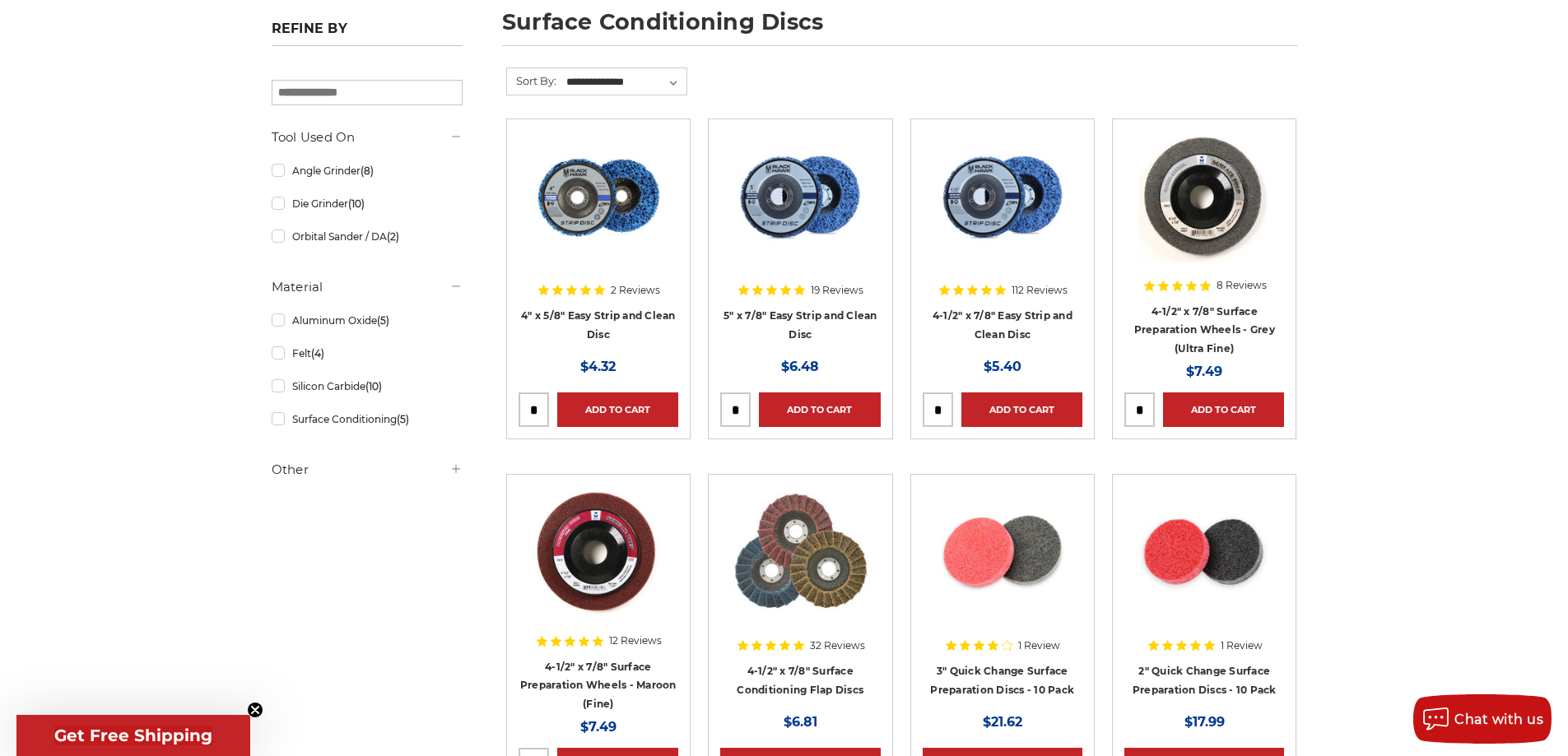
click at [454, 470] on icon at bounding box center [455, 469] width 13 height 13
click at [280, 499] on link "Is Featured (3)" at bounding box center [367, 502] width 191 height 28
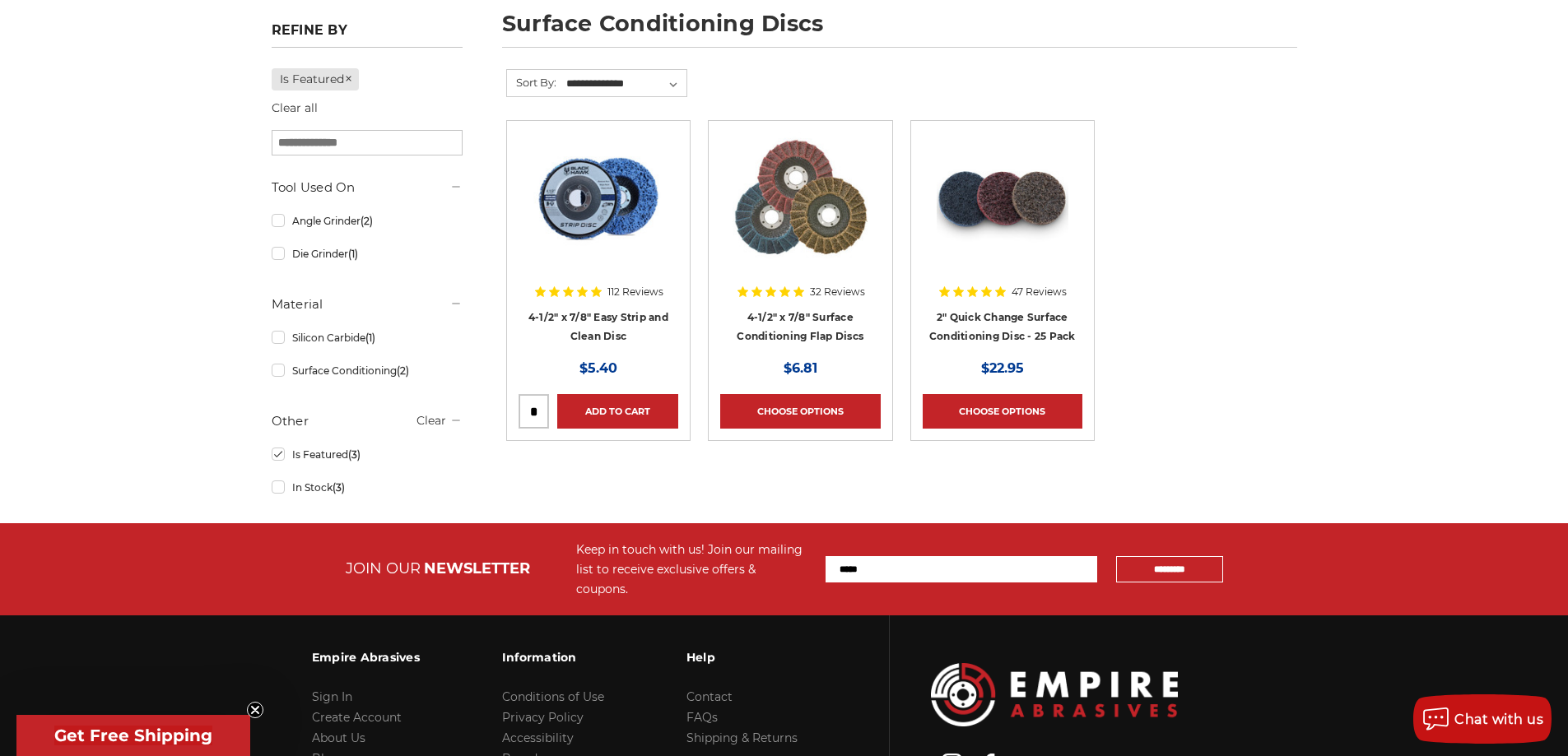
scroll to position [247, 0]
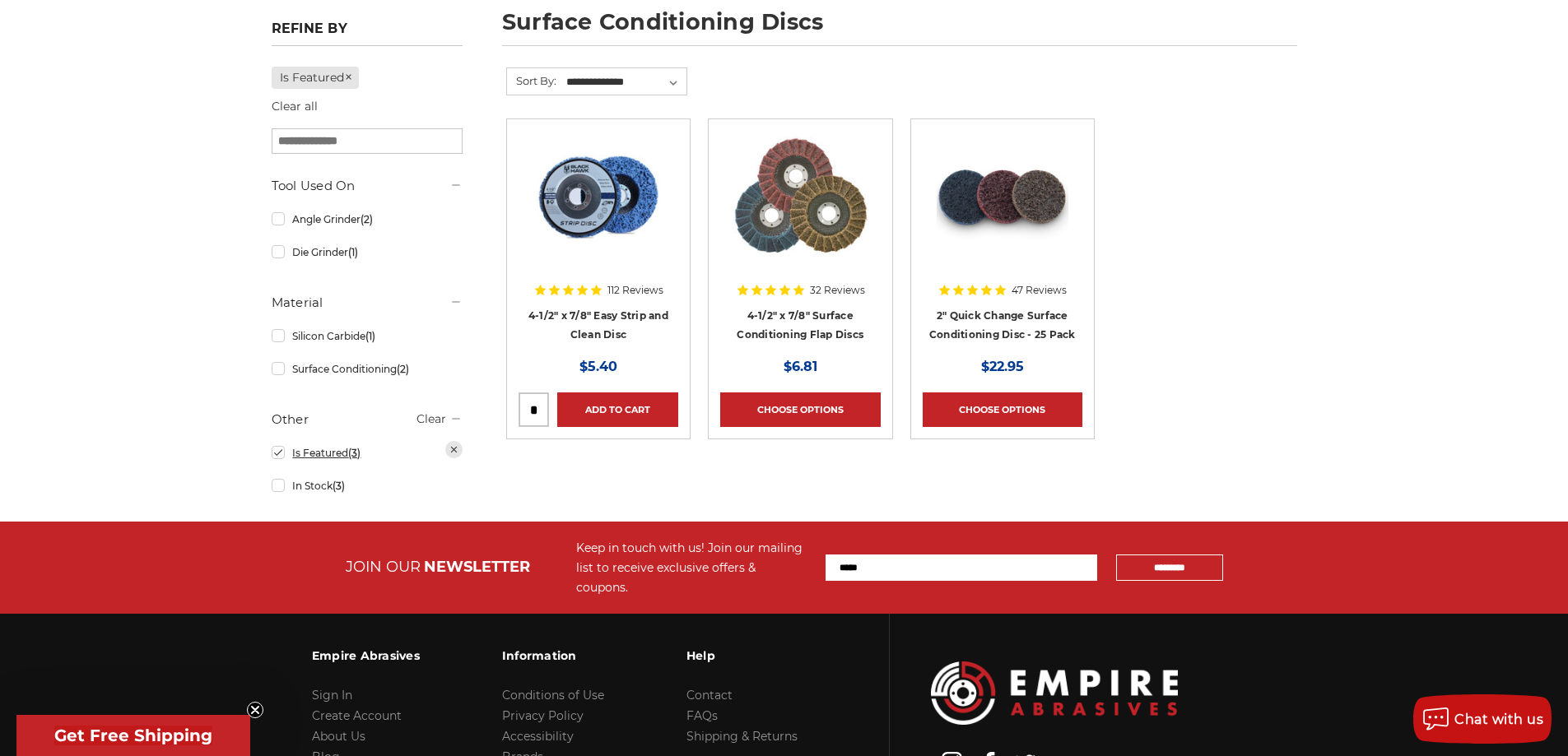
click at [279, 459] on link "Is Featured (3)" at bounding box center [367, 452] width 191 height 28
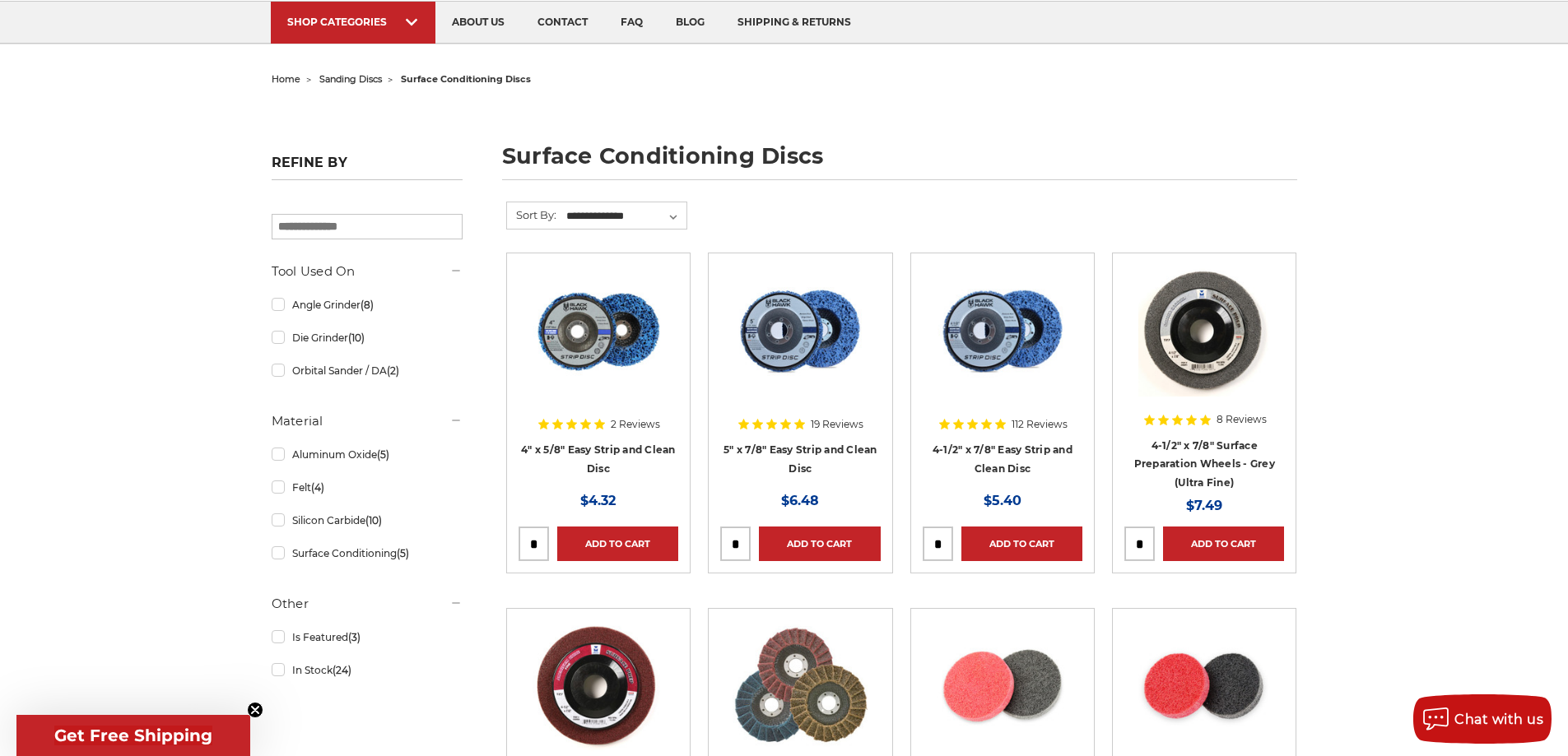
scroll to position [247, 0]
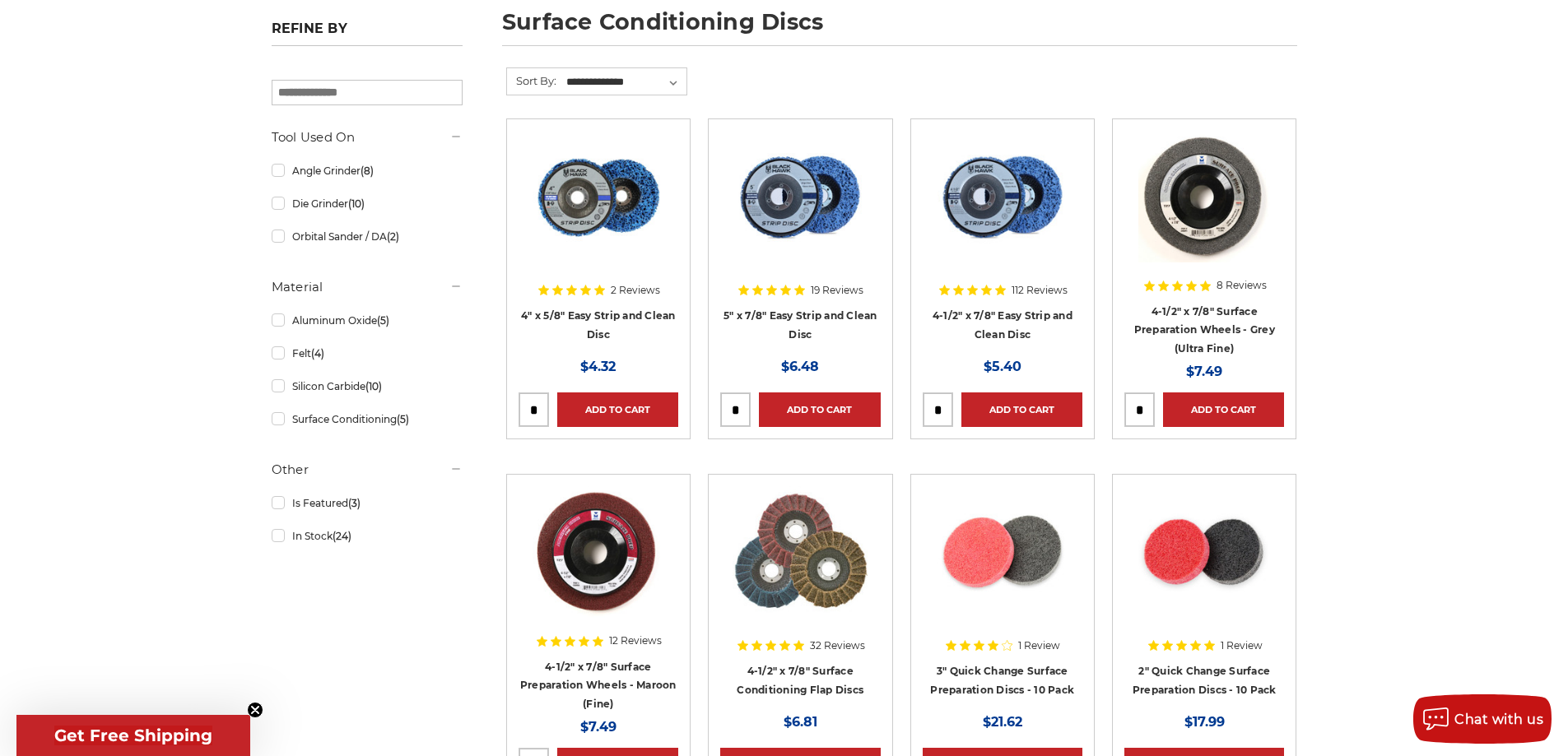
click at [307, 86] on input "search" at bounding box center [367, 93] width 191 height 26
type input "*****"
click at [320, 86] on input "*****" at bounding box center [367, 93] width 191 height 26
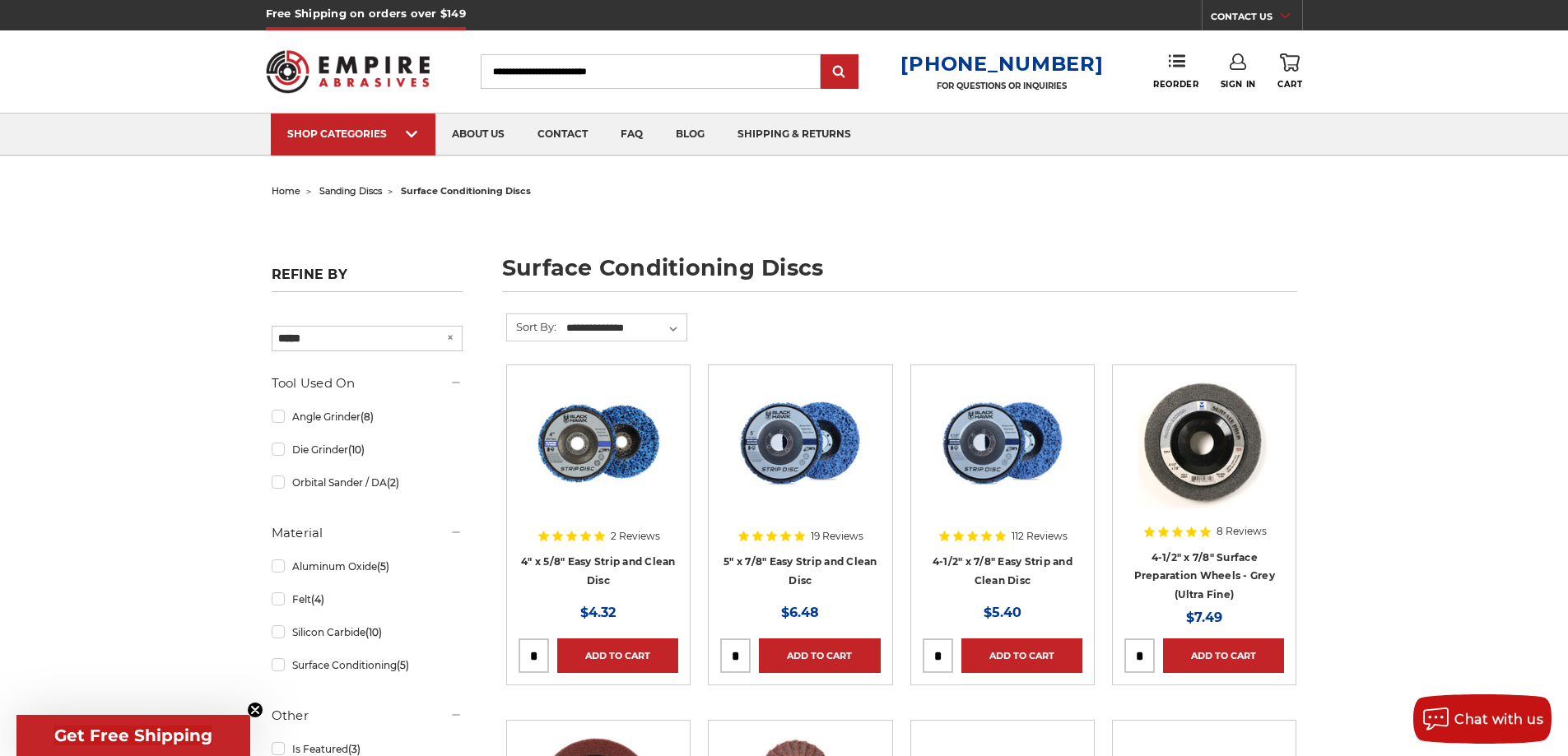
scroll to position [0, 0]
